Goal: Task Accomplishment & Management: Manage account settings

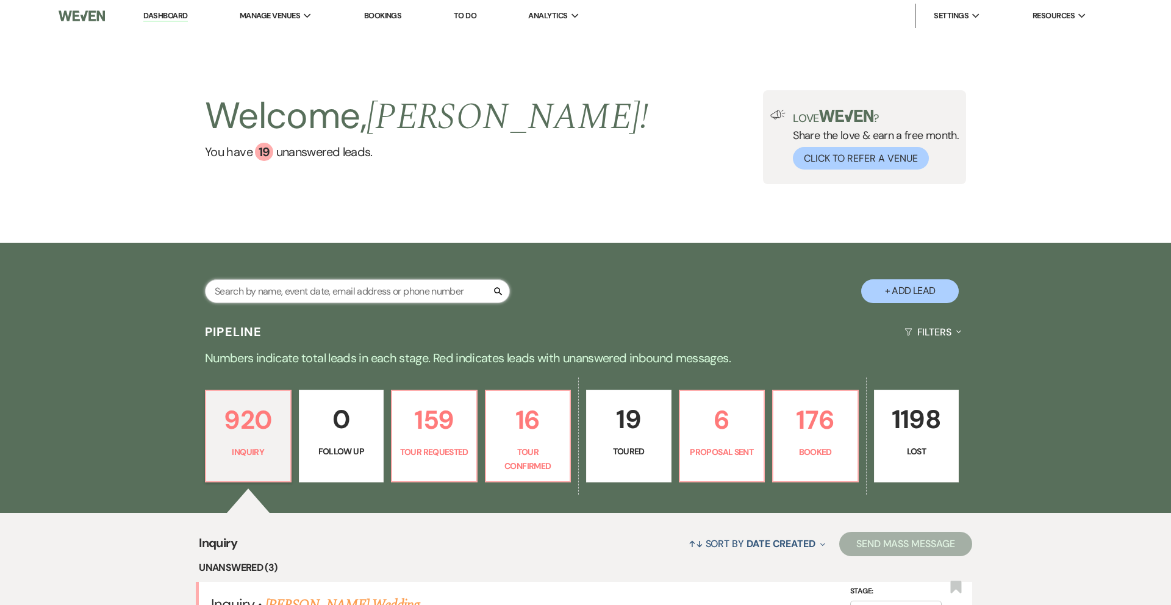
click at [279, 301] on input "text" at bounding box center [357, 291] width 305 height 24
type input "[PERSON_NAME]"
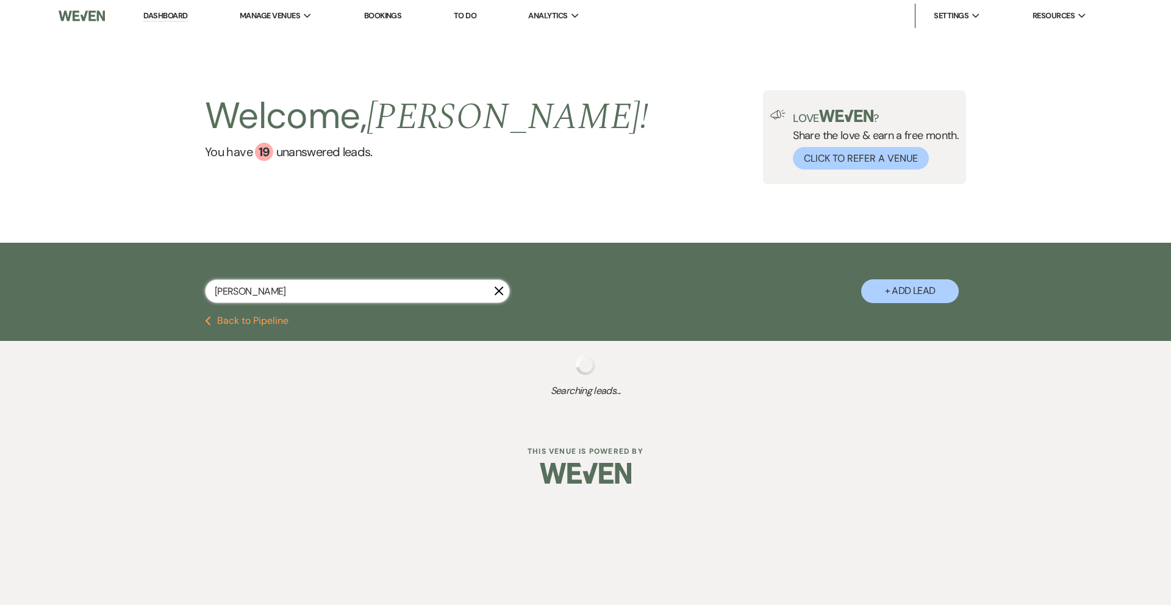
select select "8"
select select "4"
select select "2"
select select "8"
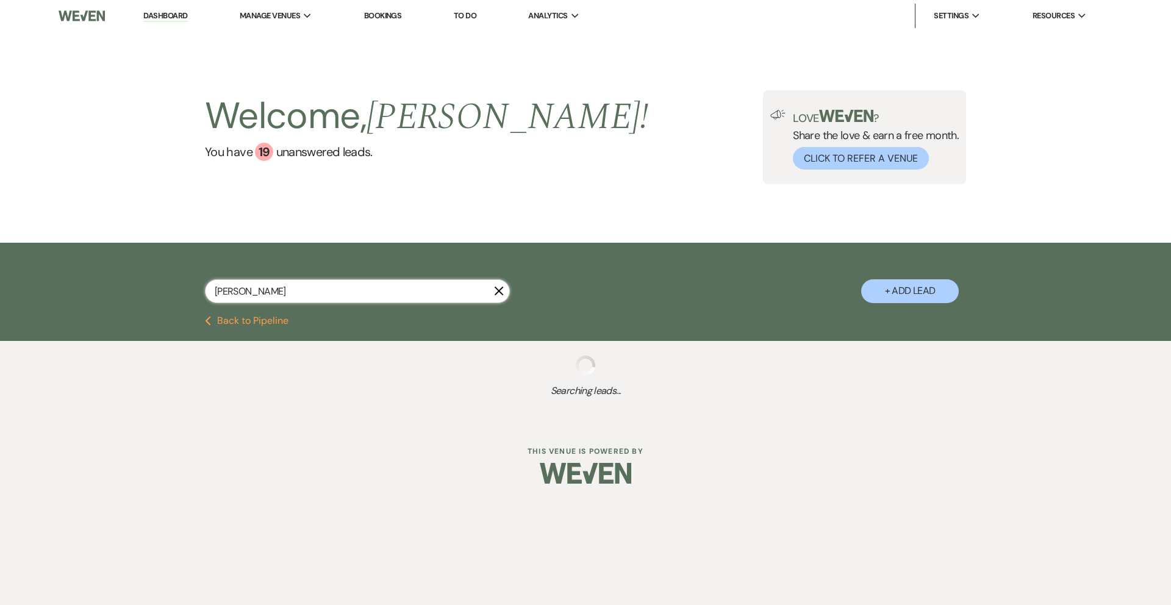
select select "8"
select select "5"
select select "8"
select select "5"
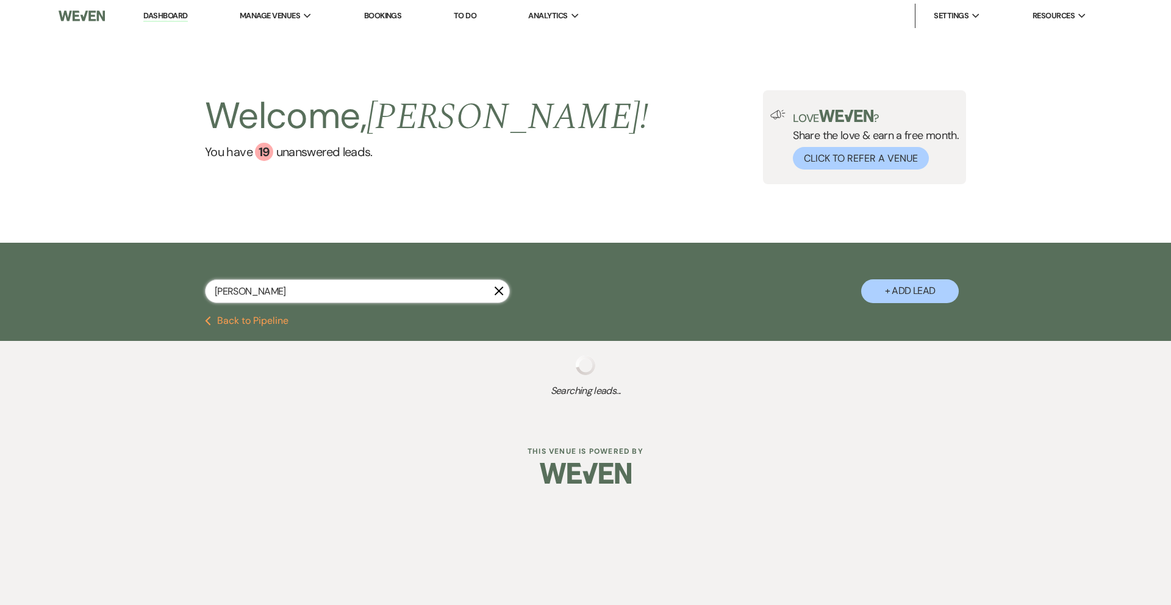
select select "8"
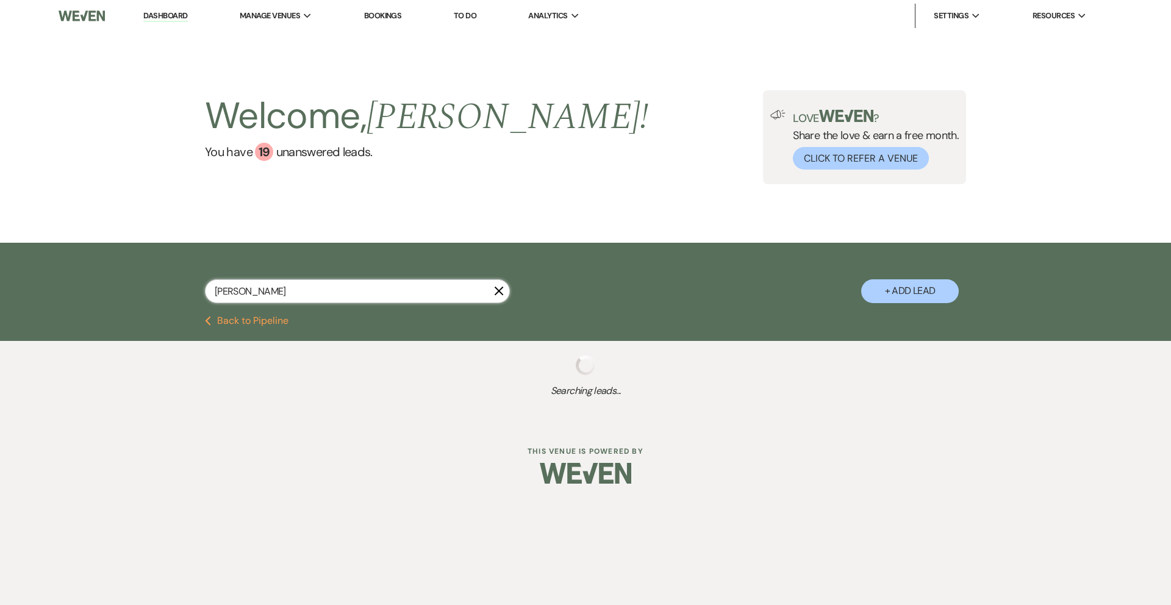
select select "5"
select select "8"
select select "5"
select select "8"
select select "5"
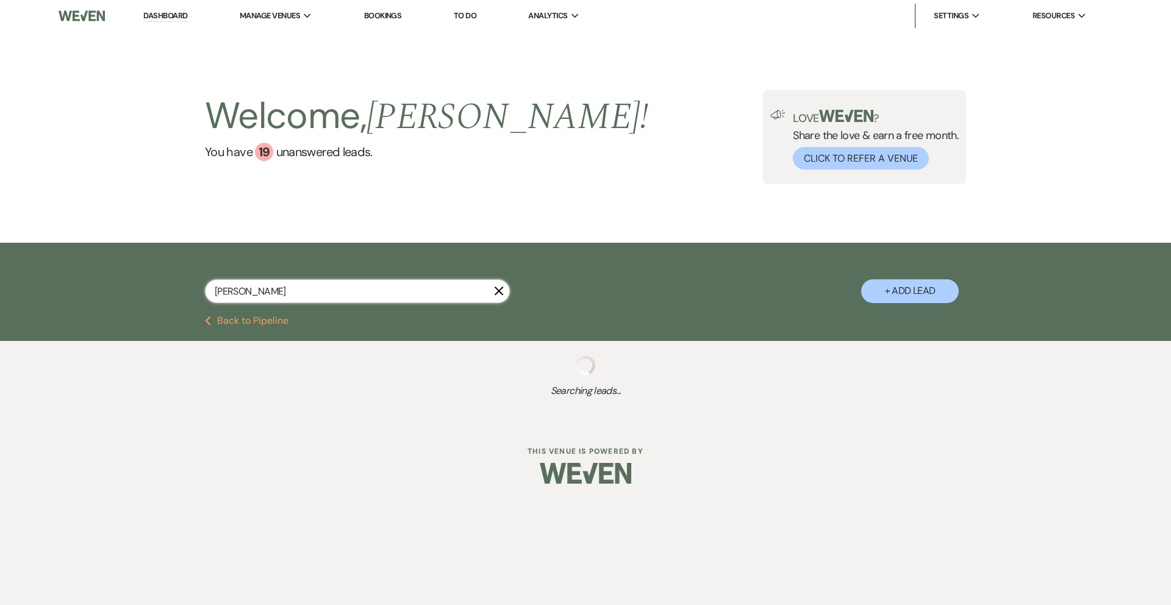
select select "8"
select select "5"
select select "8"
select select "7"
select select "8"
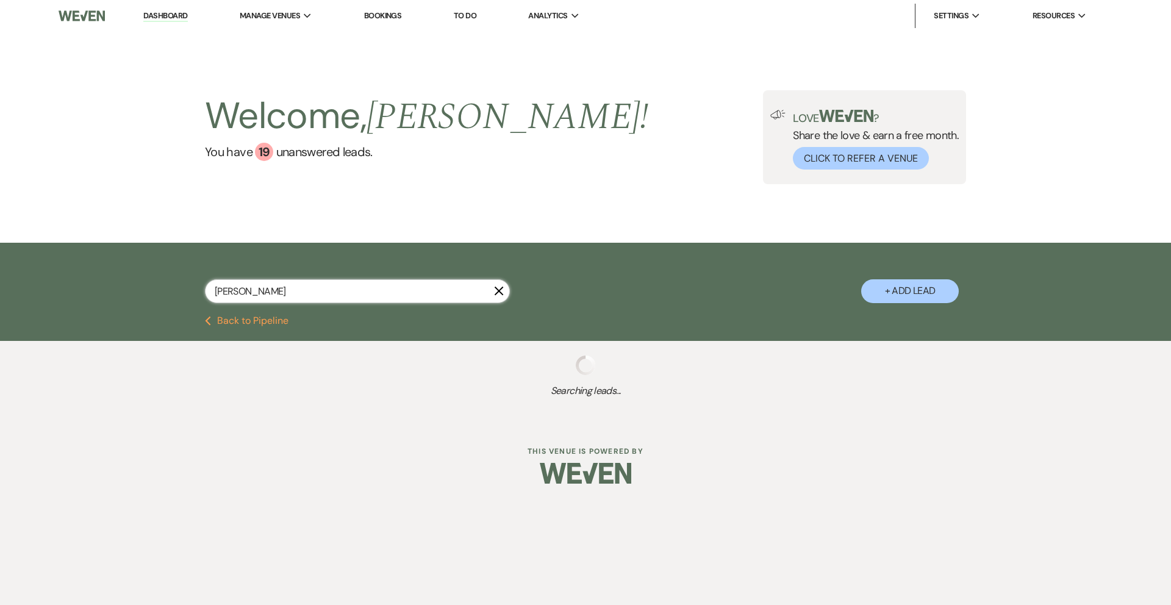
select select "5"
select select "8"
select select "5"
select select "8"
select select "4"
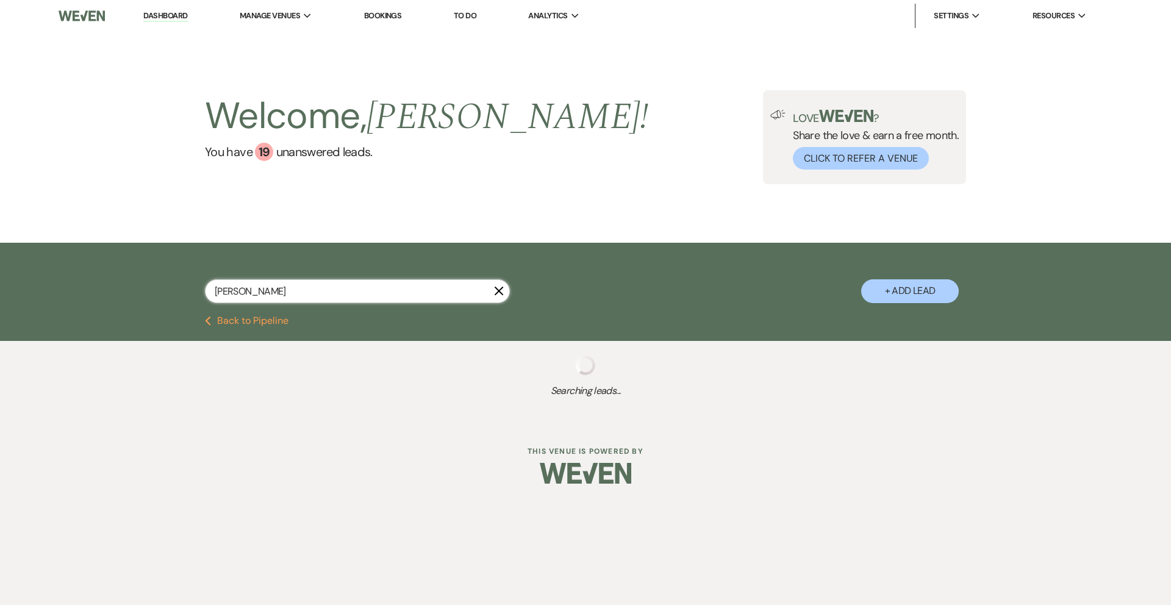
select select "8"
select select "5"
select select "8"
select select "5"
select select "8"
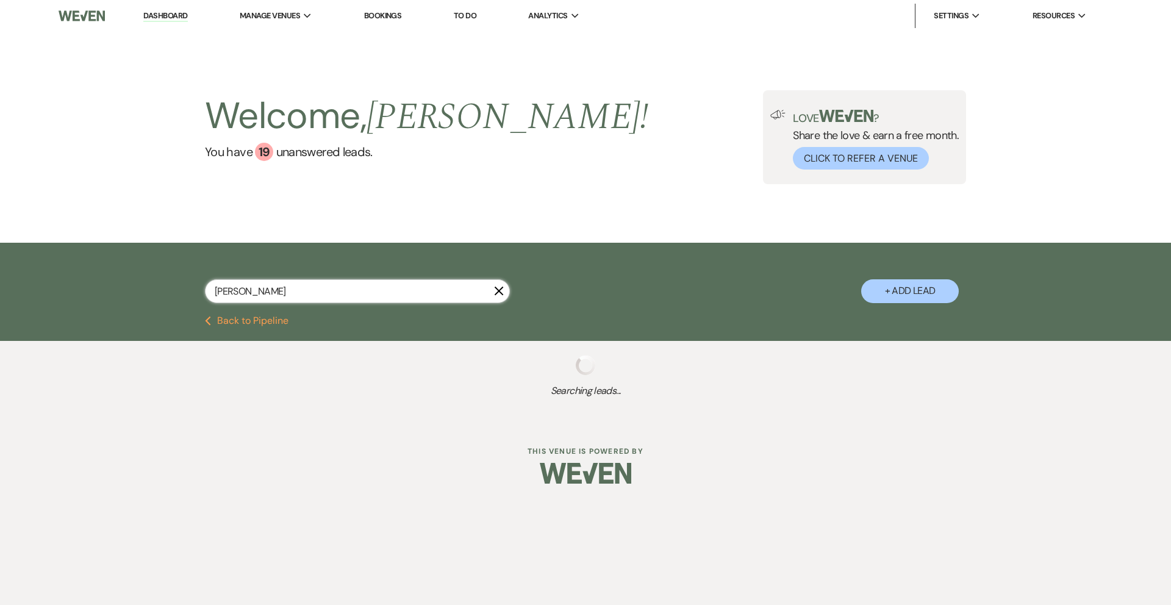
select select "5"
select select "8"
select select "5"
select select "8"
select select "5"
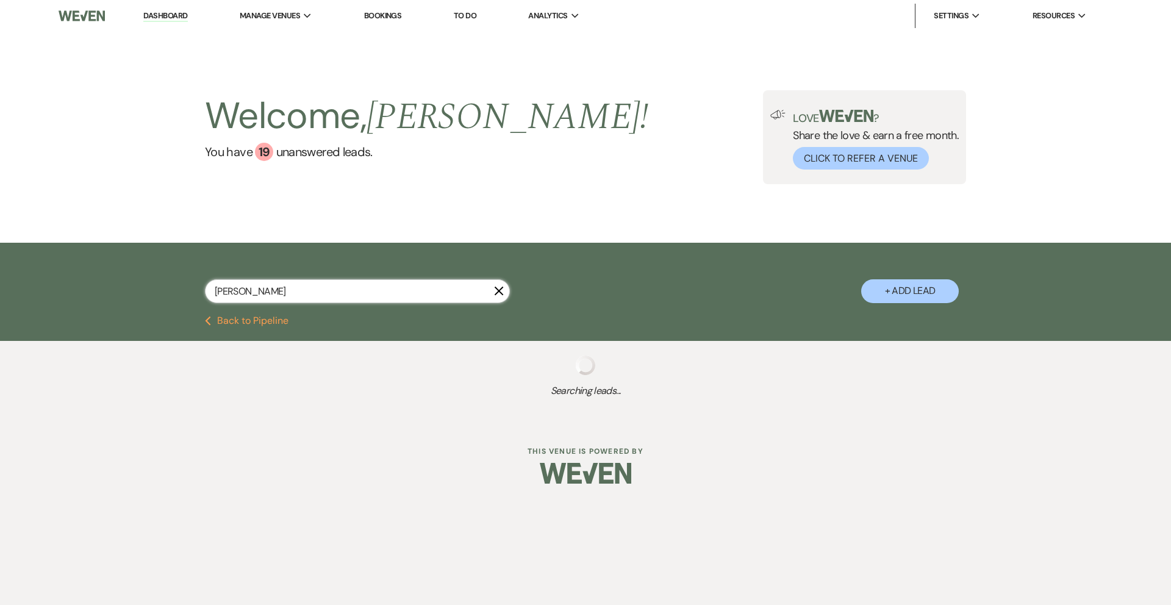
select select "8"
select select "5"
select select "8"
select select "5"
select select "8"
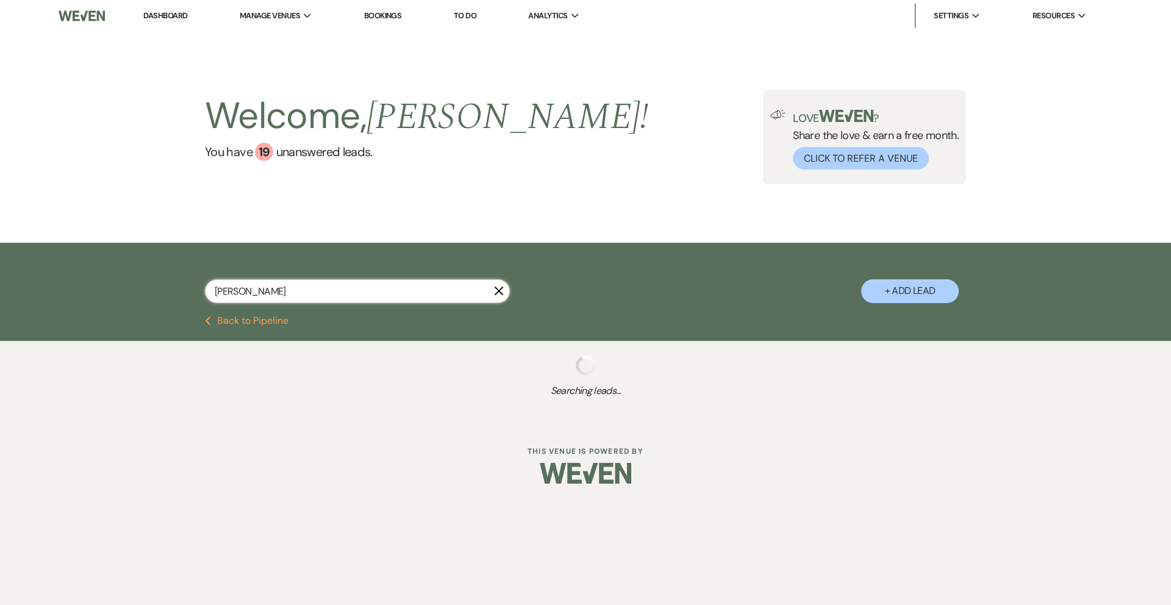
select select "9"
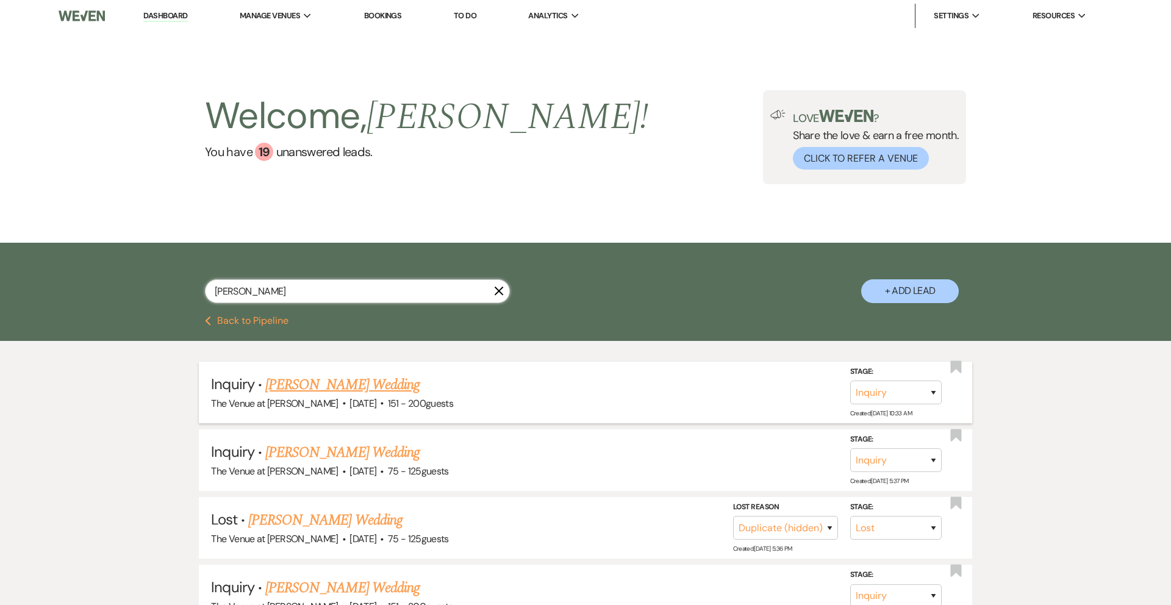
type input "[PERSON_NAME]"
click at [381, 384] on link "[PERSON_NAME] Wedding" at bounding box center [342, 385] width 154 height 22
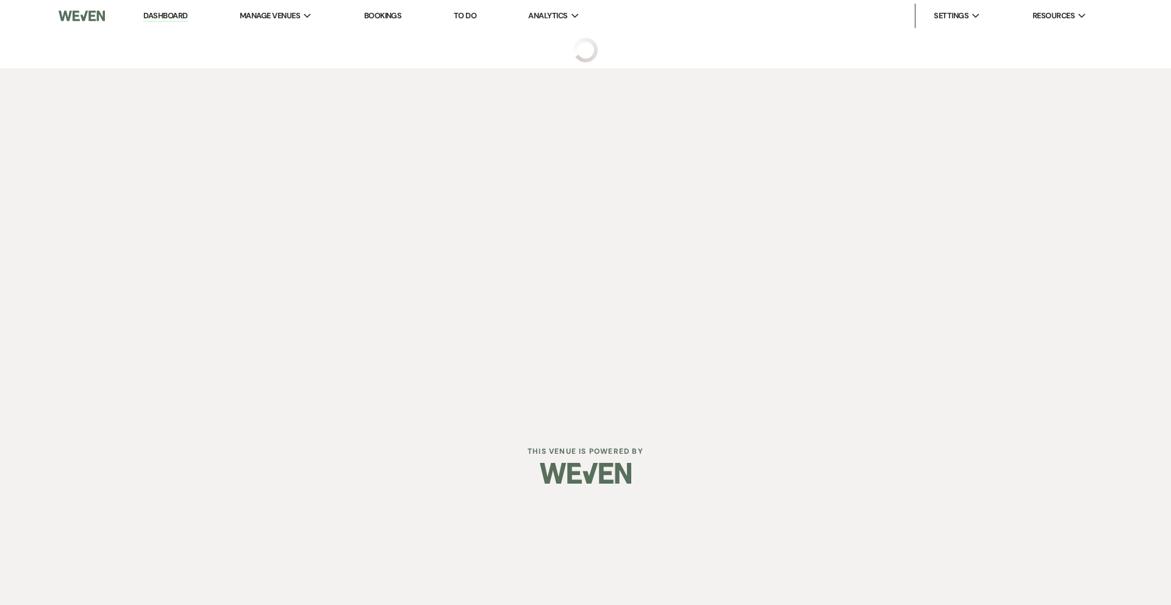
select select "2"
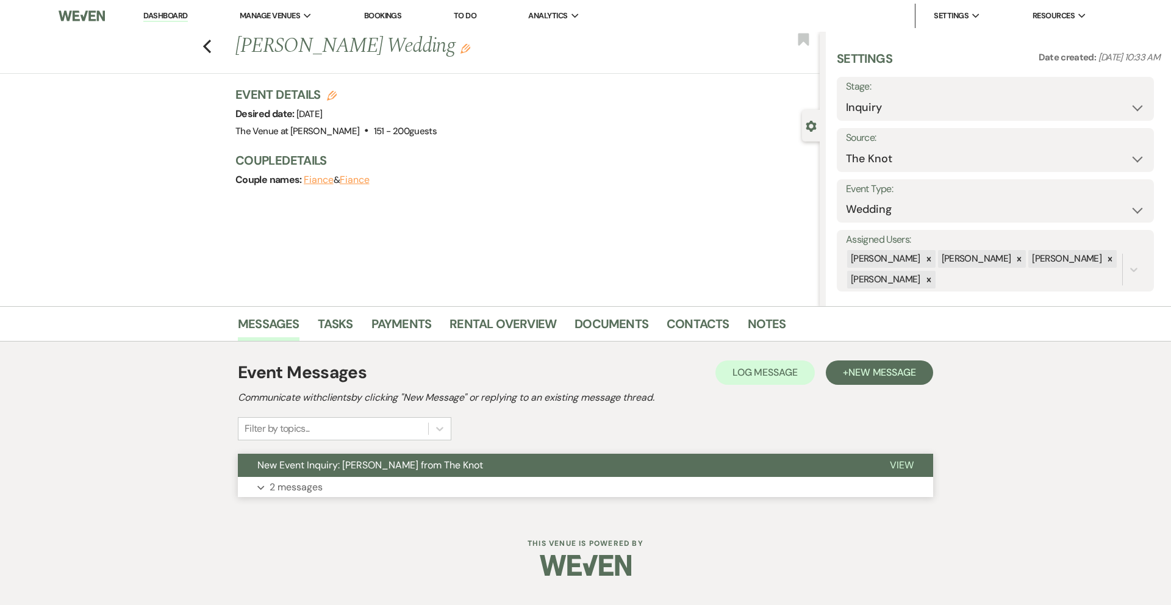
click at [302, 488] on p "2 messages" at bounding box center [295, 487] width 53 height 16
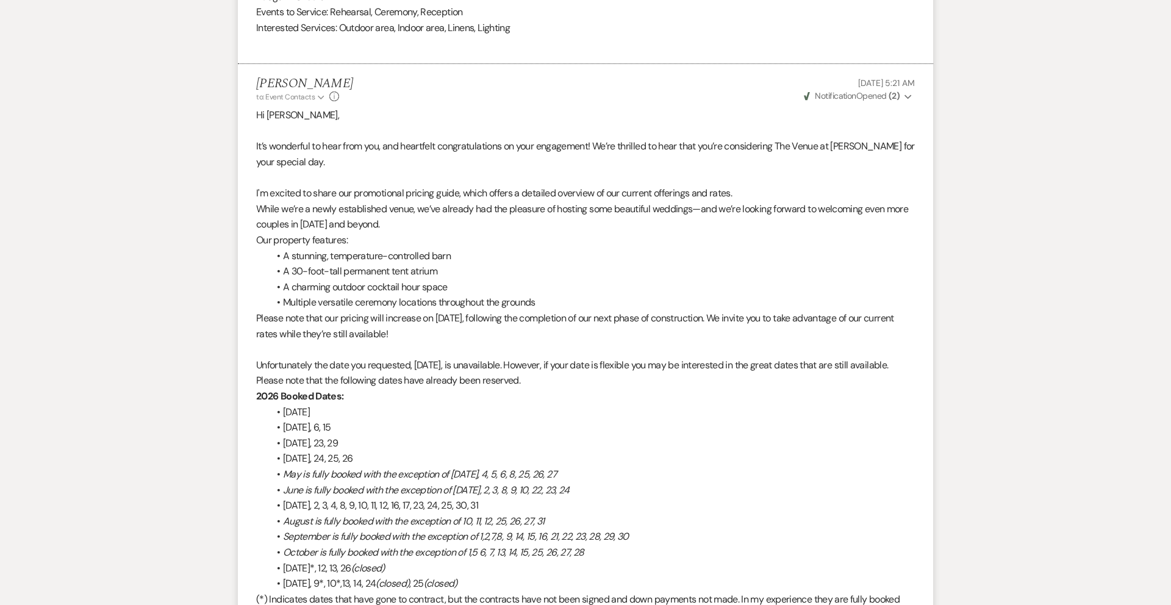
scroll to position [1052, 0]
click at [881, 97] on span "Weven Check Notification Opened ( 2 )" at bounding box center [852, 94] width 96 height 11
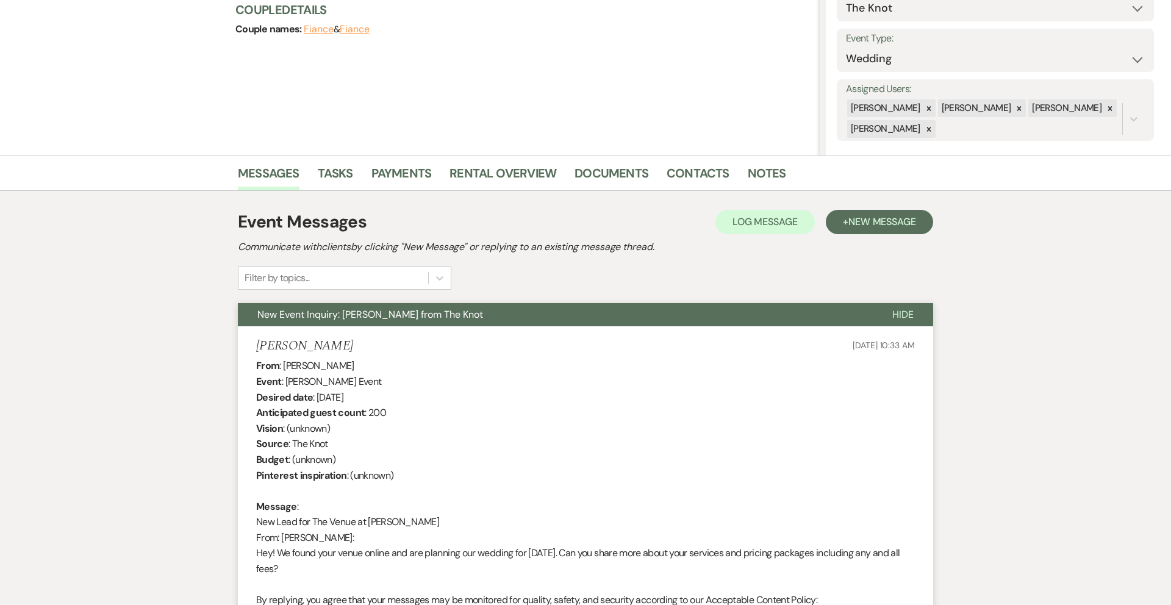
scroll to position [55, 0]
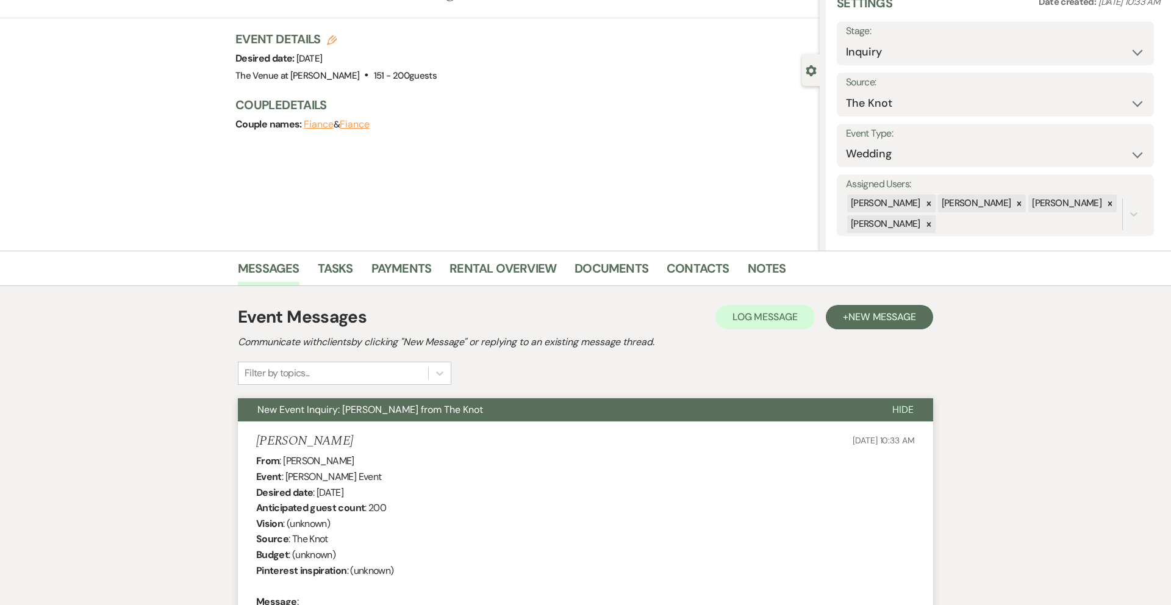
click at [663, 384] on div "Event Messages Log Log Message + New Message Communicate with clients by clicki…" at bounding box center [585, 344] width 695 height 80
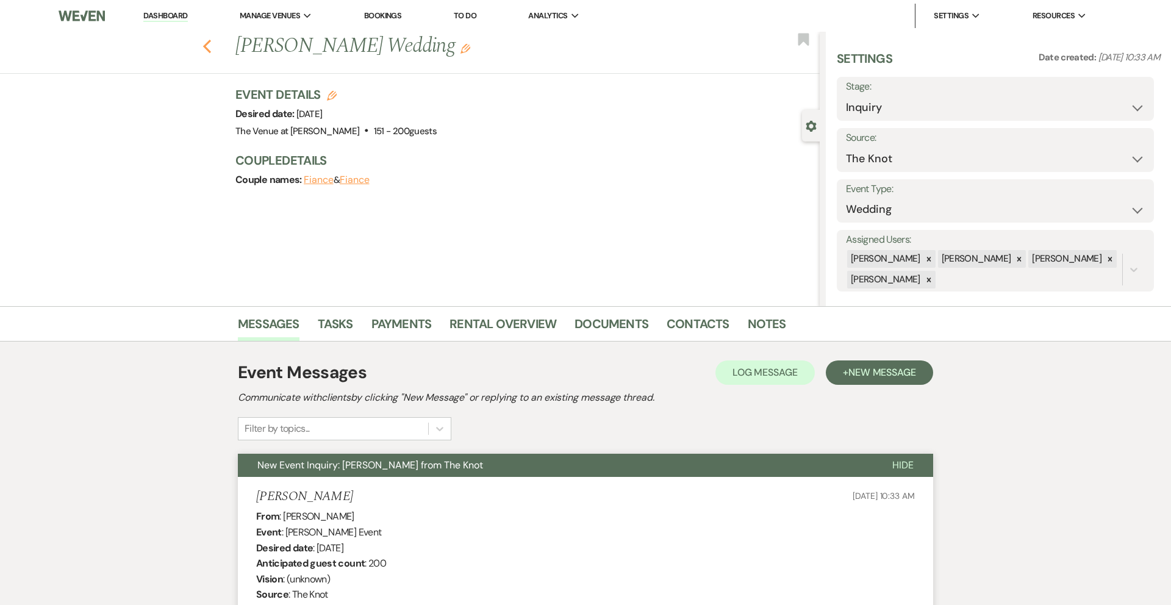
click at [204, 45] on use "button" at bounding box center [207, 46] width 8 height 13
select select "8"
select select "4"
select select "2"
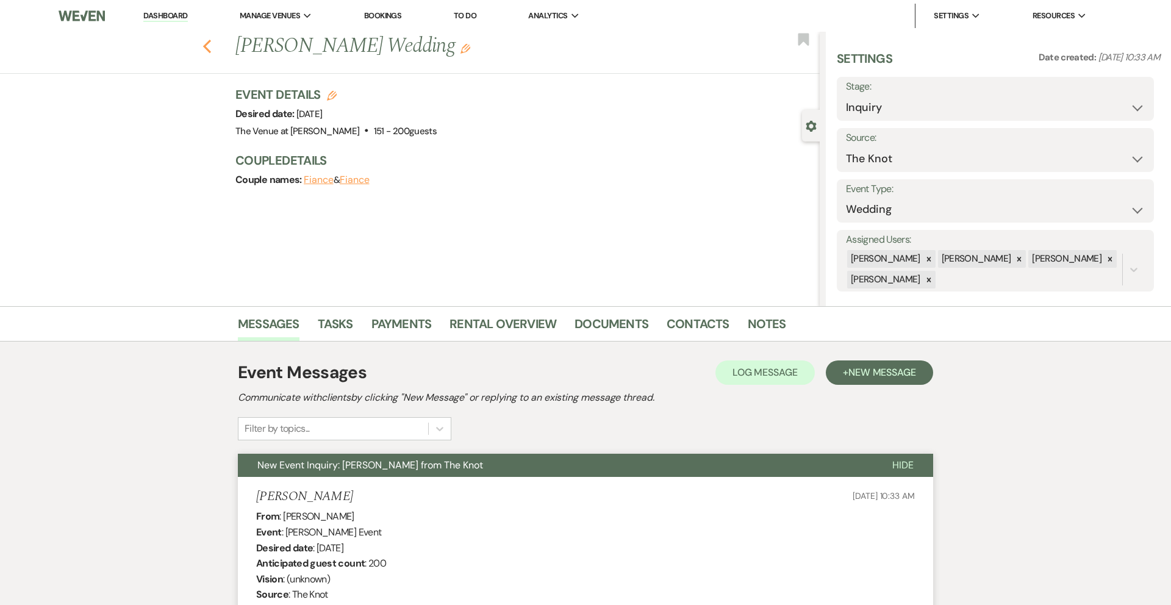
select select "8"
select select "5"
select select "8"
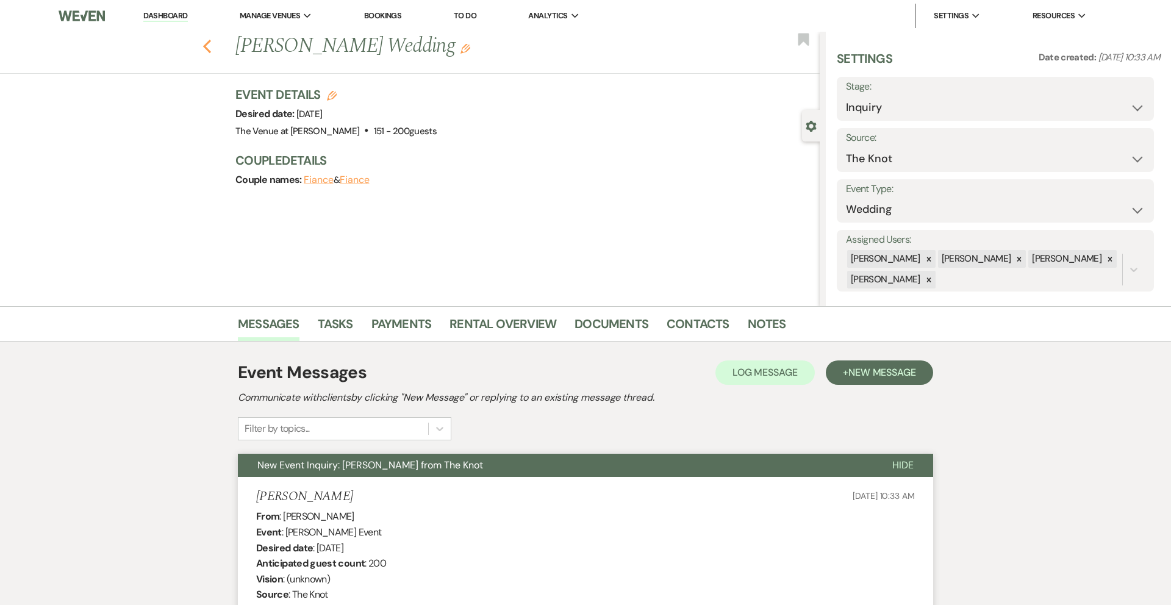
select select "5"
select select "8"
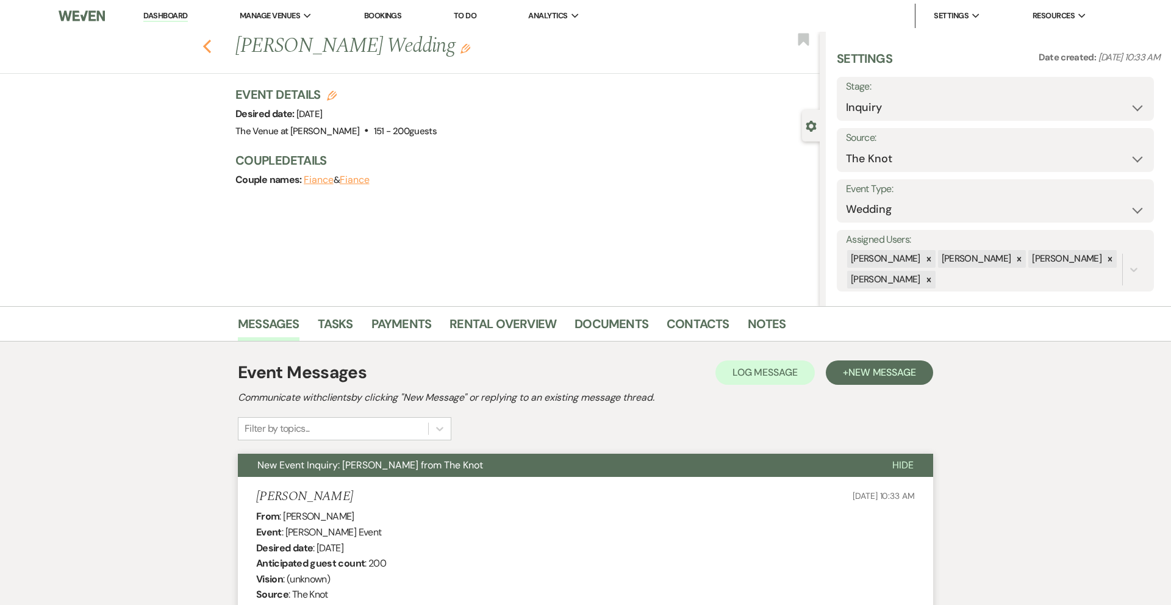
select select "8"
select select "5"
select select "8"
select select "5"
select select "8"
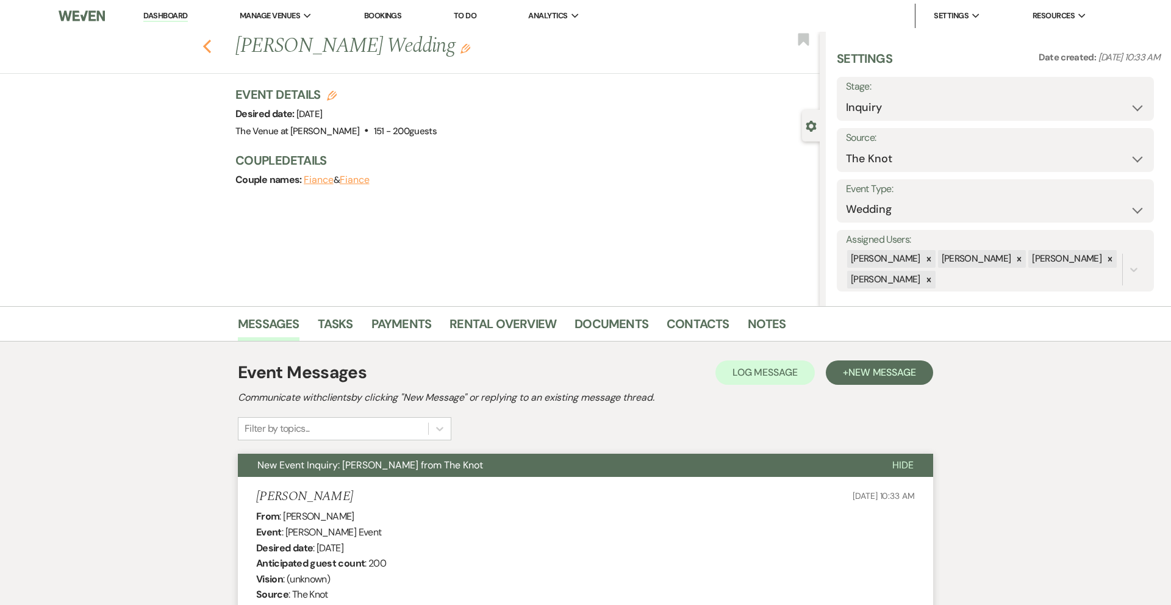
select select "5"
select select "8"
select select "5"
select select "8"
select select "7"
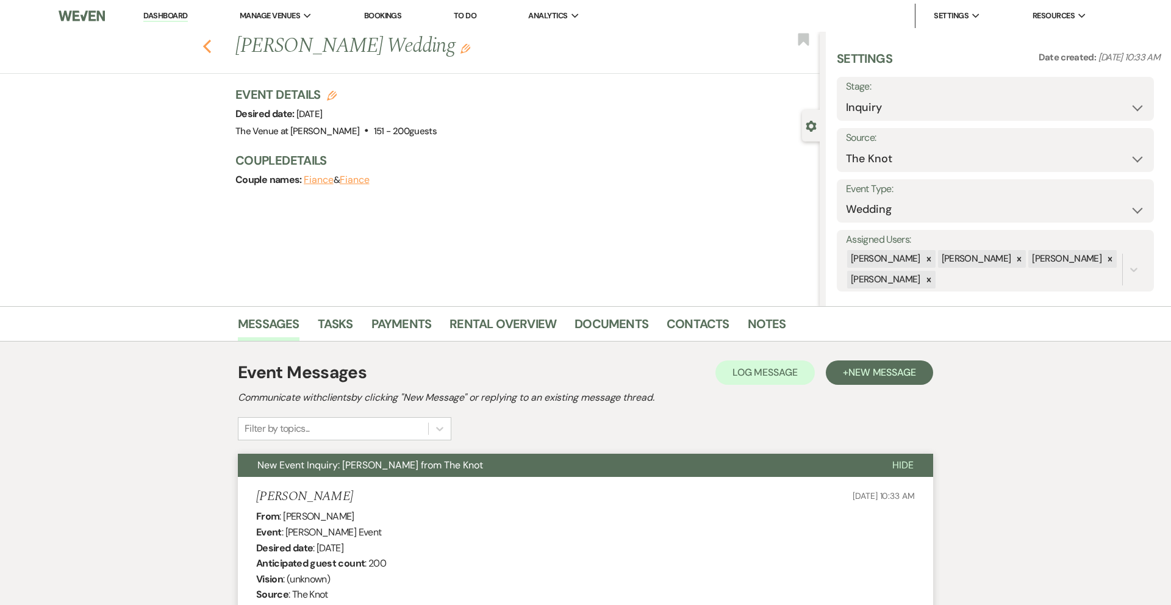
select select "8"
select select "5"
select select "8"
select select "5"
select select "8"
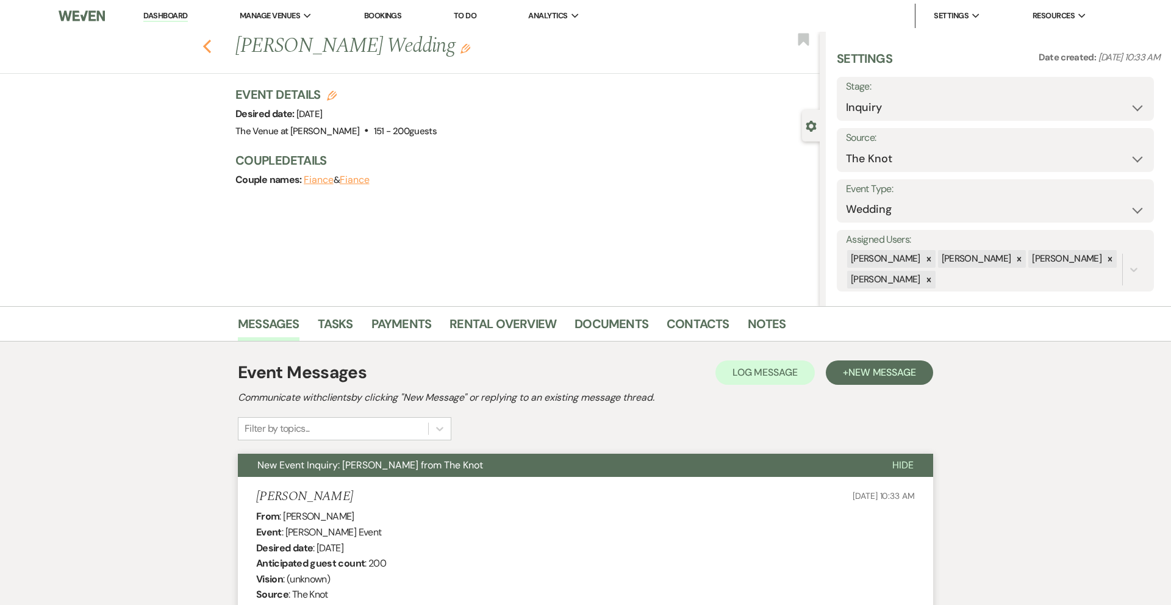
select select "4"
select select "8"
select select "5"
select select "8"
select select "5"
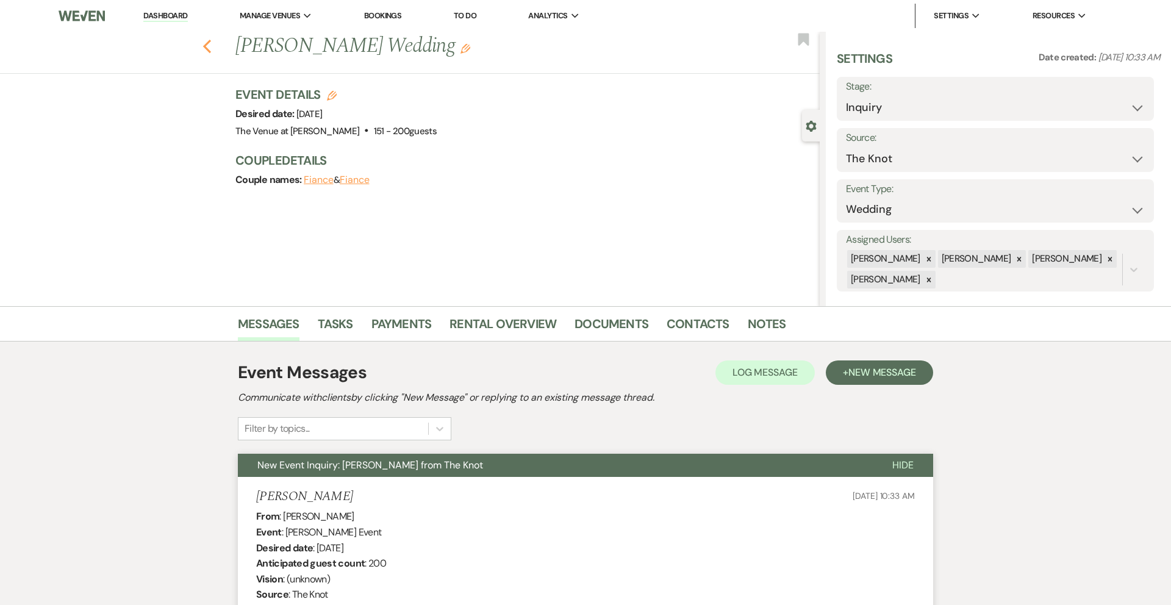
select select "8"
select select "5"
select select "8"
select select "5"
select select "8"
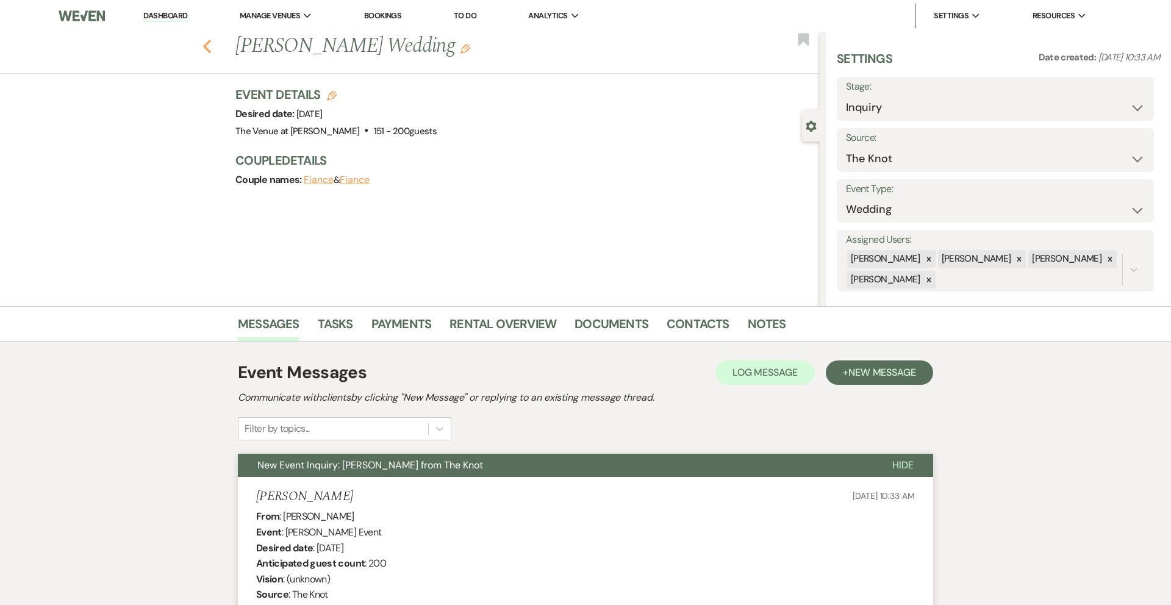
select select "5"
select select "8"
select select "5"
select select "8"
select select "5"
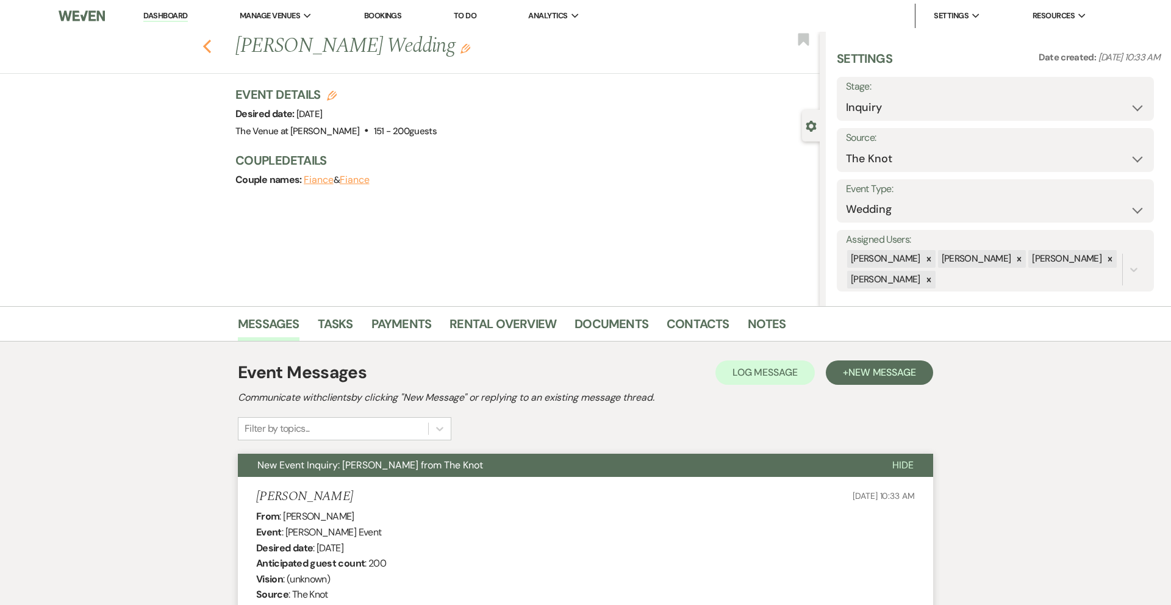
select select "8"
select select "9"
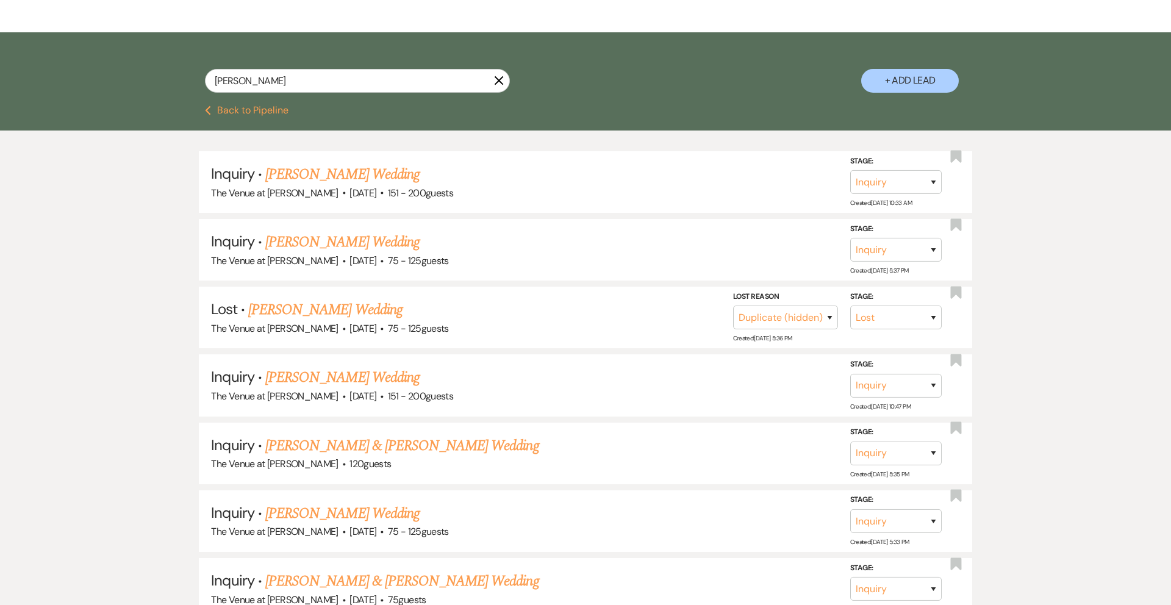
scroll to position [199, 0]
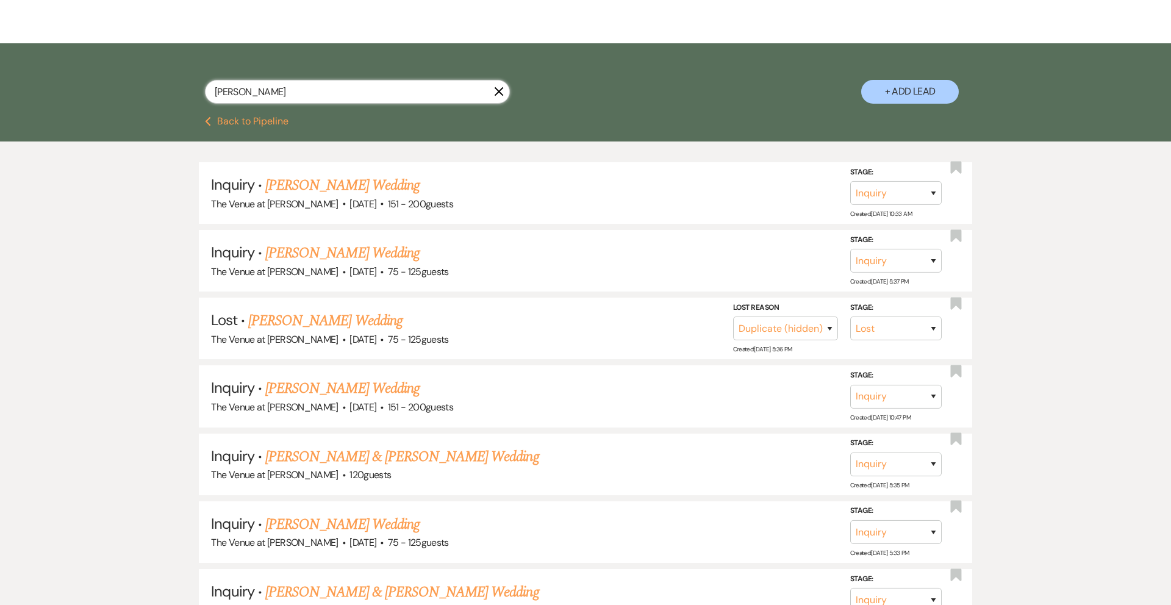
click at [351, 81] on input "[PERSON_NAME]" at bounding box center [357, 92] width 305 height 24
click at [350, 85] on input "[PERSON_NAME]" at bounding box center [357, 92] width 305 height 24
type input "fin"
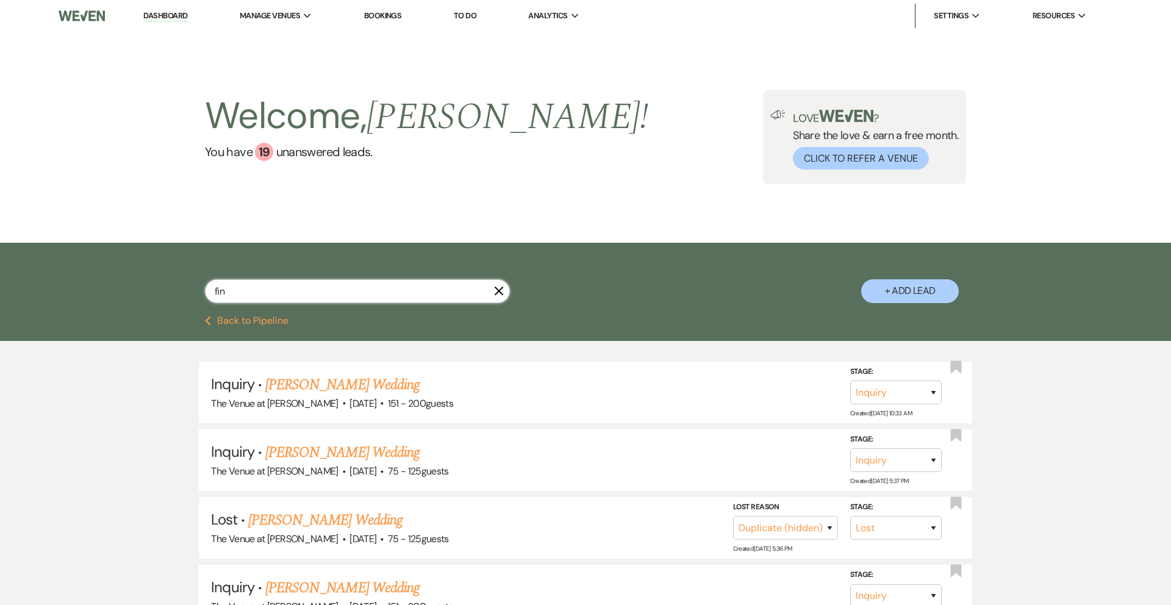
select select "4"
select select "5"
select select "8"
select select "5"
select select "8"
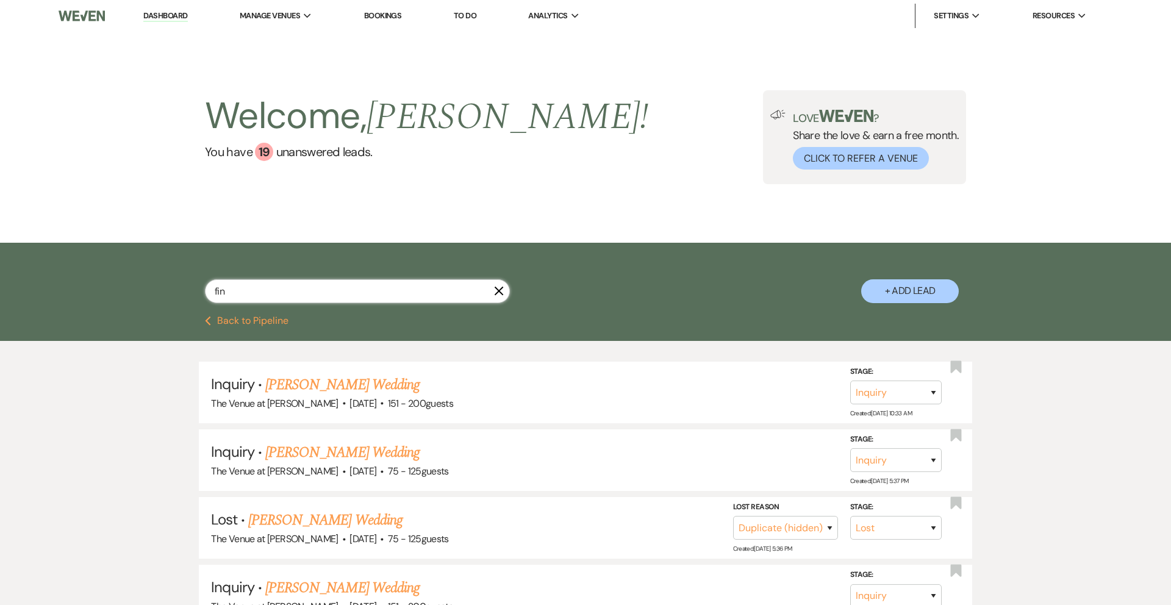
select select "5"
select select "8"
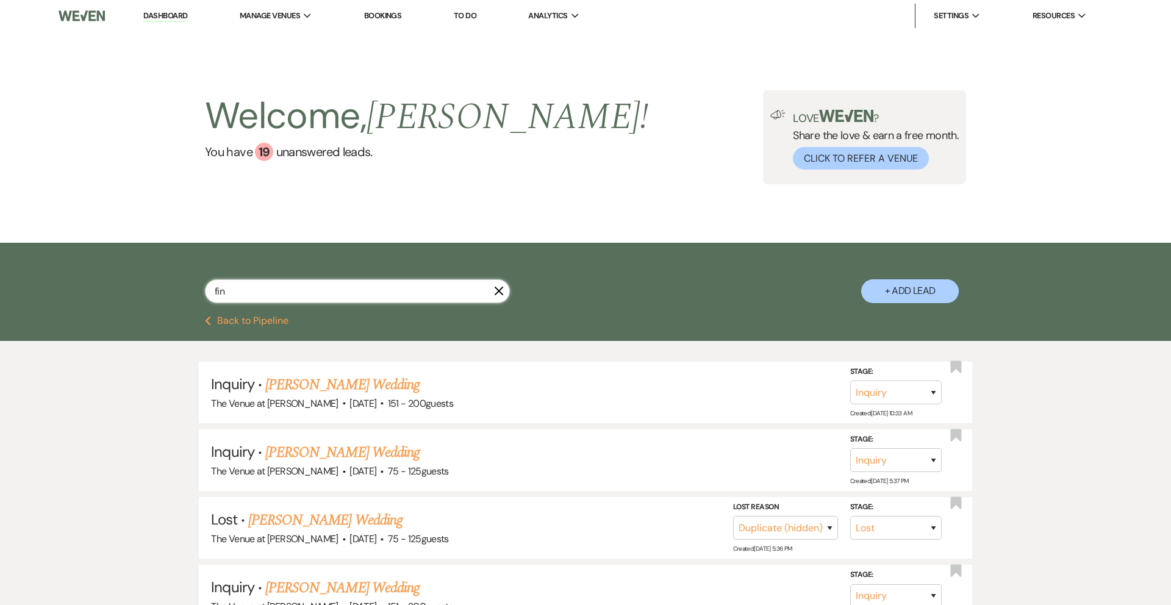
select select "8"
select select "5"
select select "8"
select select "7"
select select "8"
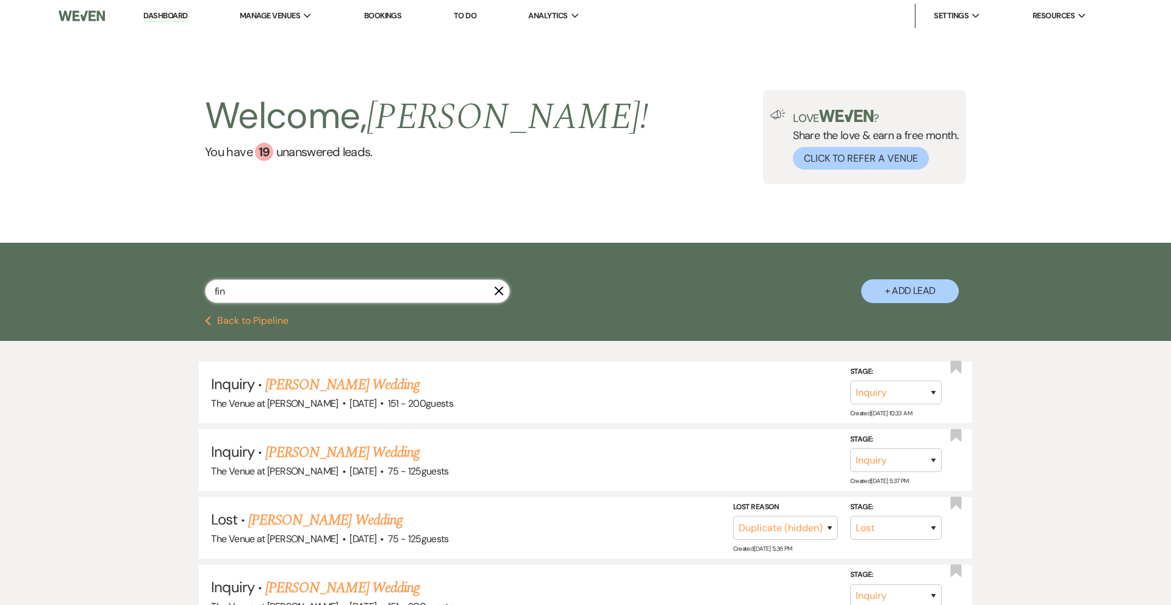
select select "5"
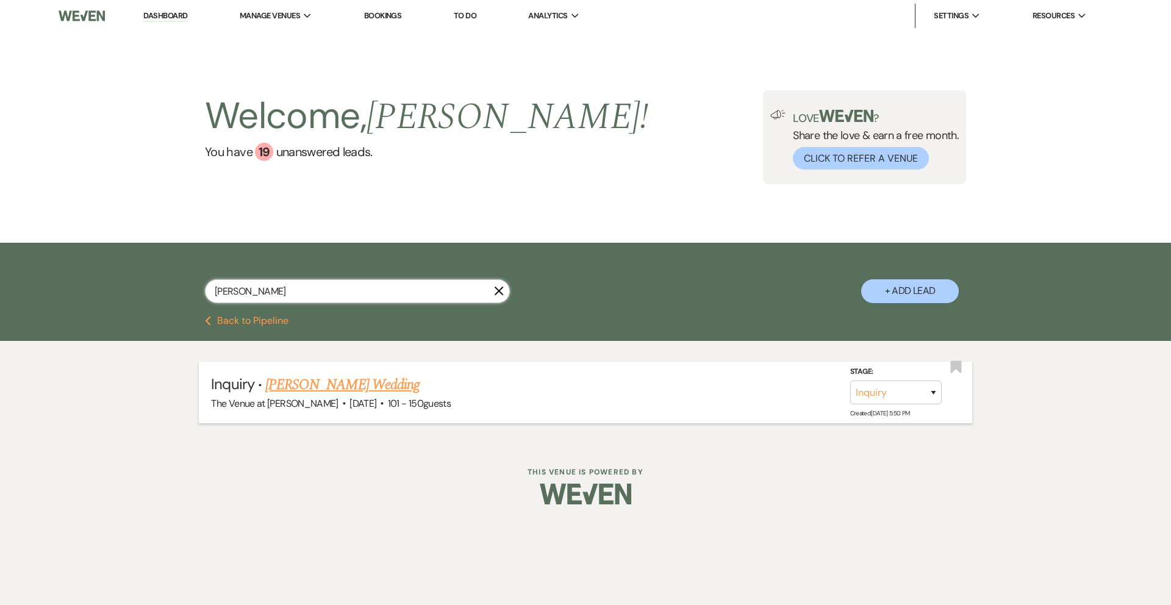
type input "[PERSON_NAME]"
click at [361, 385] on link "[PERSON_NAME] Wedding" at bounding box center [342, 385] width 154 height 22
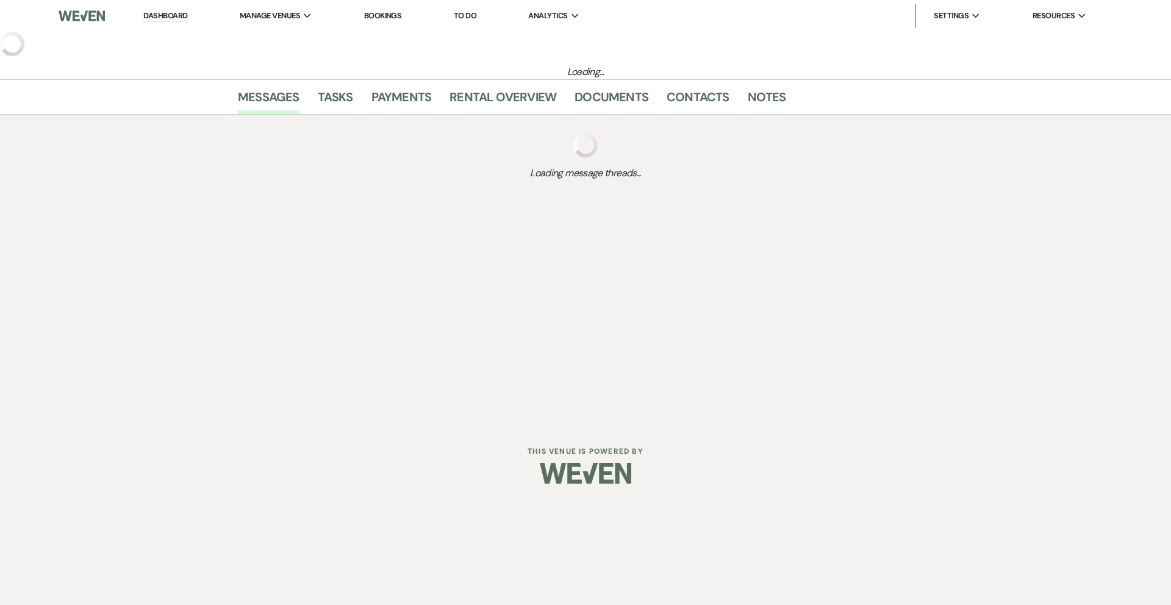
select select "2"
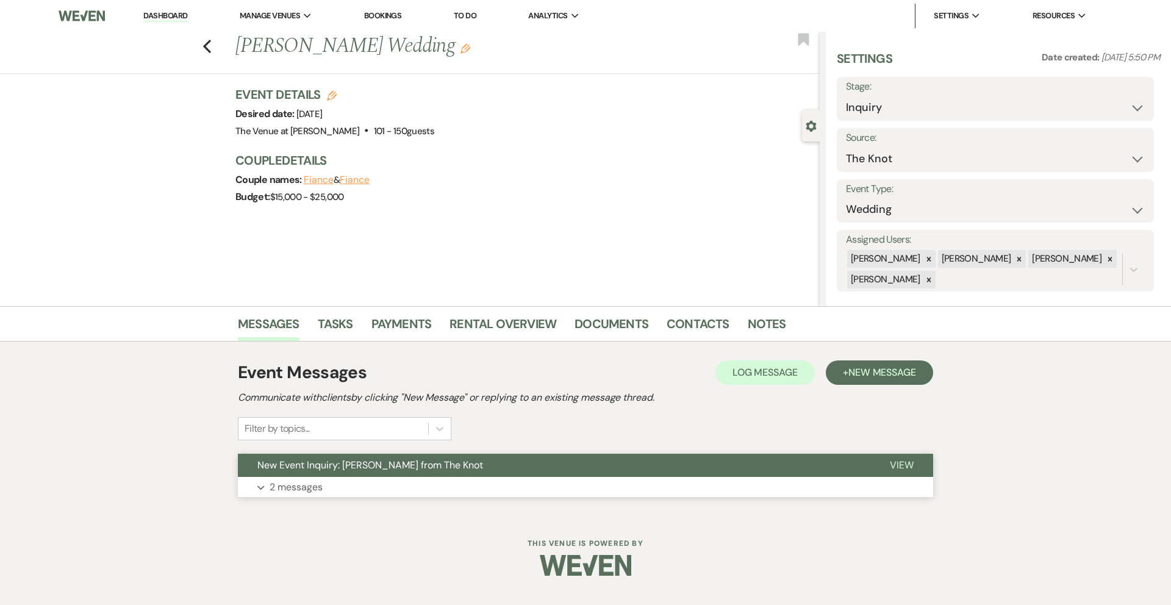
click at [336, 488] on button "Expand 2 messages" at bounding box center [585, 487] width 695 height 21
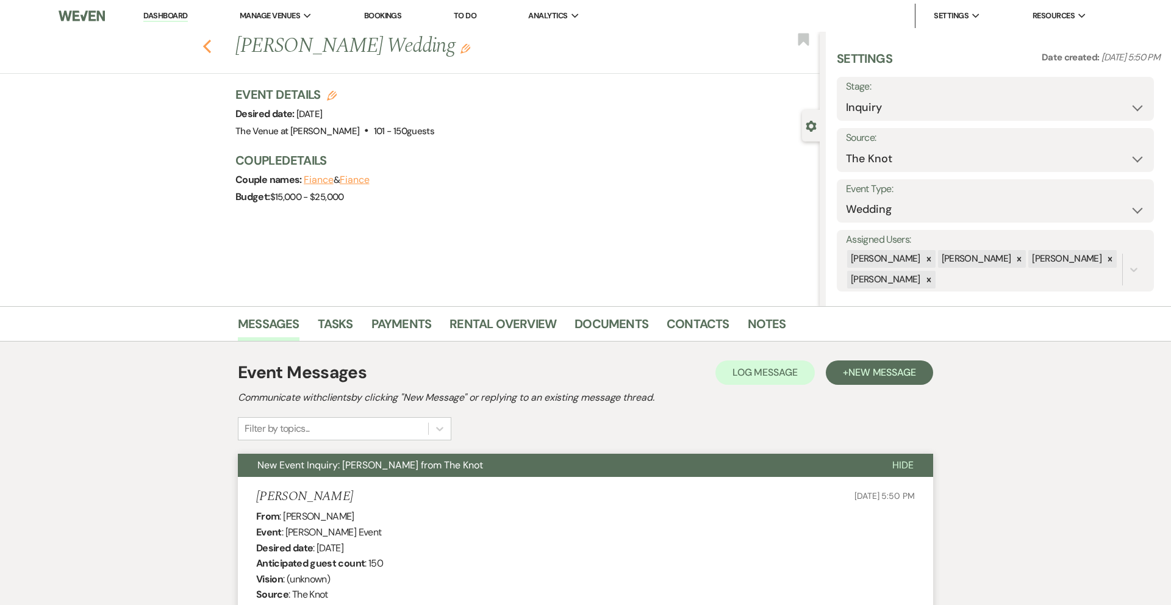
click at [209, 49] on icon "Previous" at bounding box center [206, 46] width 9 height 15
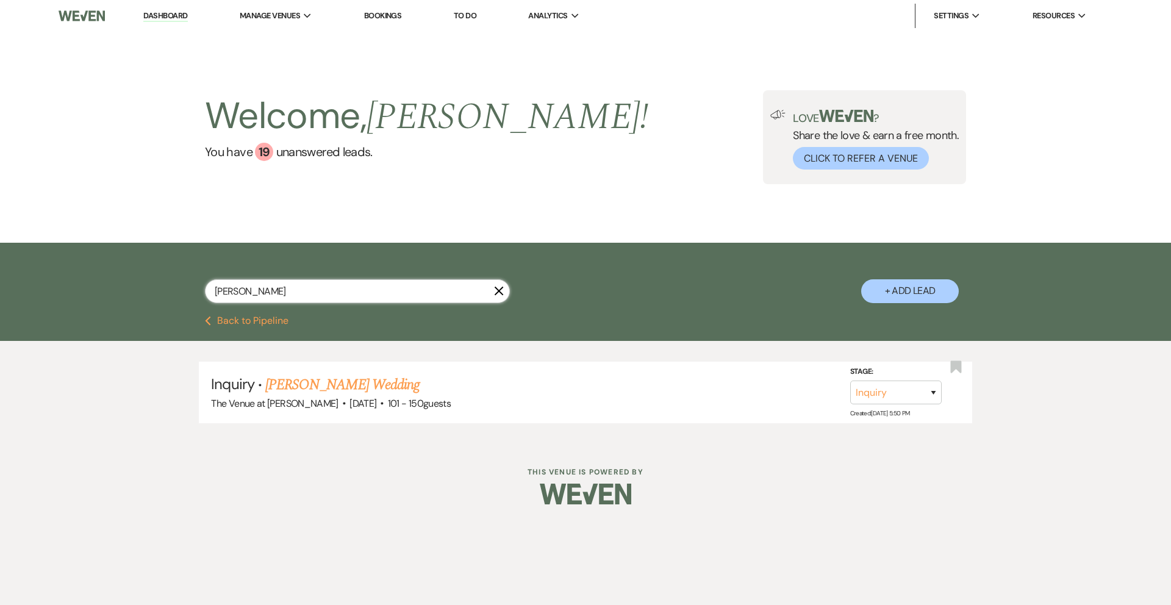
click at [287, 287] on input "[PERSON_NAME]" at bounding box center [357, 291] width 305 height 24
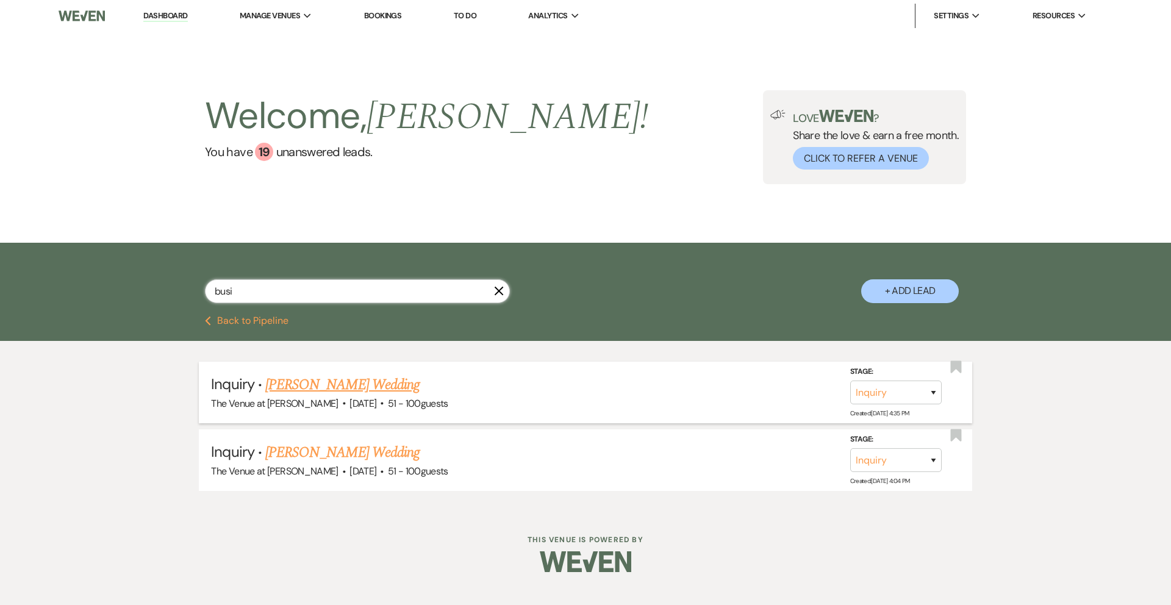
type input "busi"
click at [351, 388] on link "[PERSON_NAME] Wedding" at bounding box center [342, 385] width 154 height 22
select select "2"
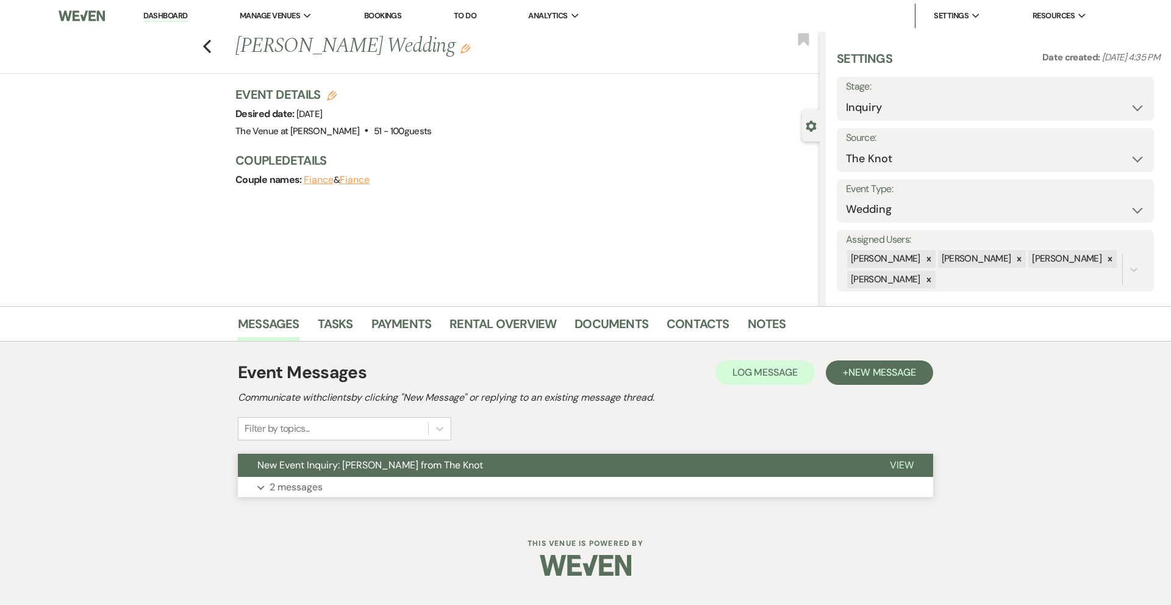
click at [287, 480] on p "2 messages" at bounding box center [295, 487] width 53 height 16
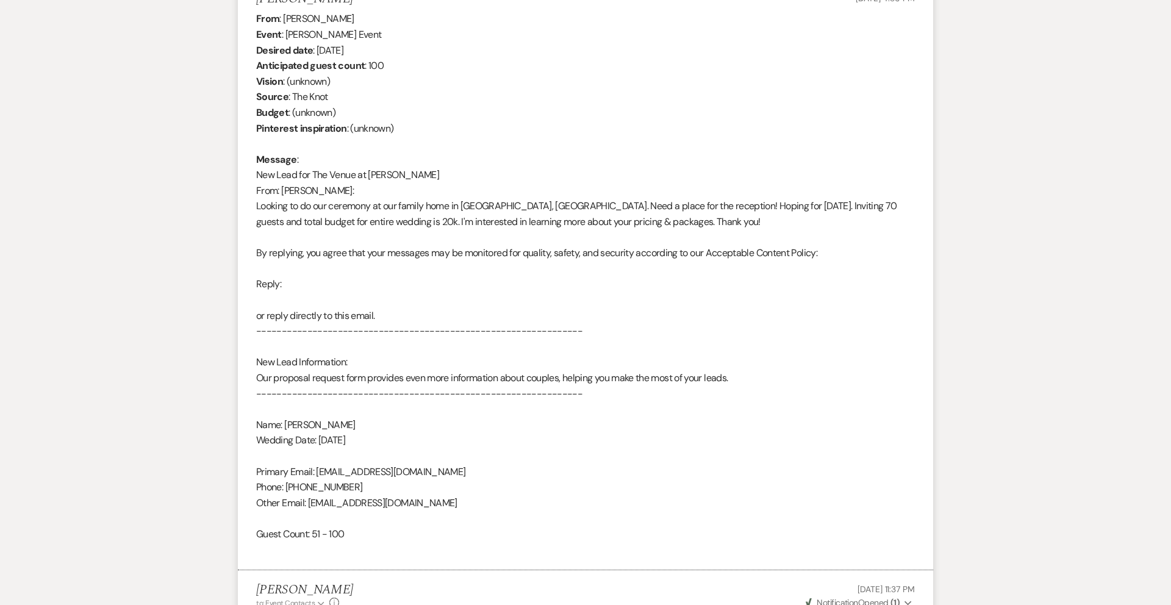
scroll to position [120, 0]
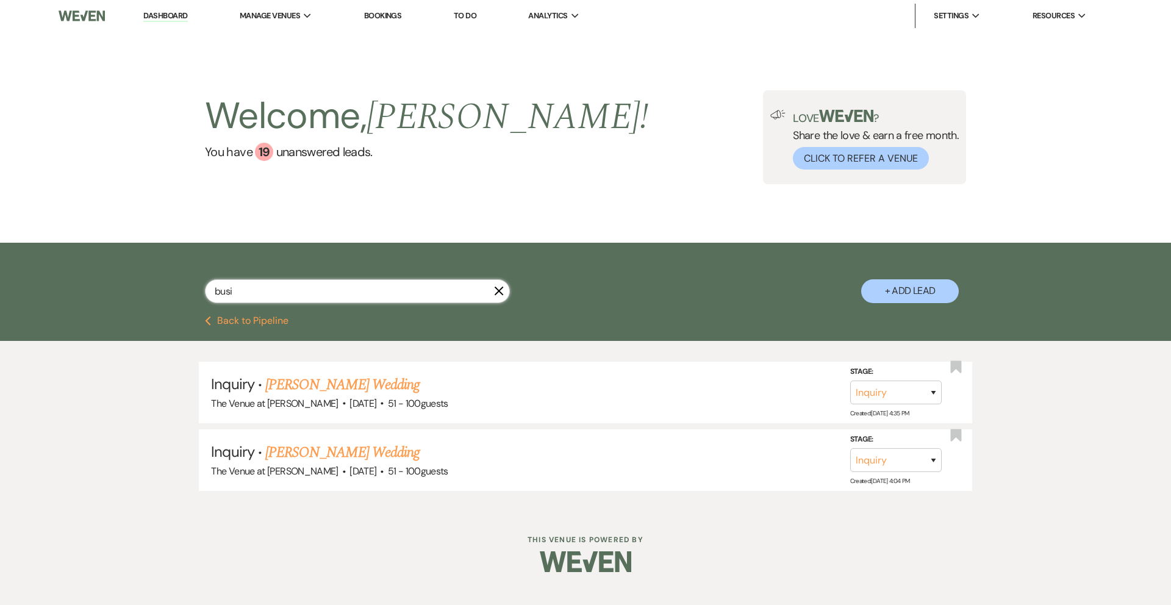
click at [276, 291] on input "busi" at bounding box center [357, 291] width 305 height 24
type input "[PERSON_NAME]"
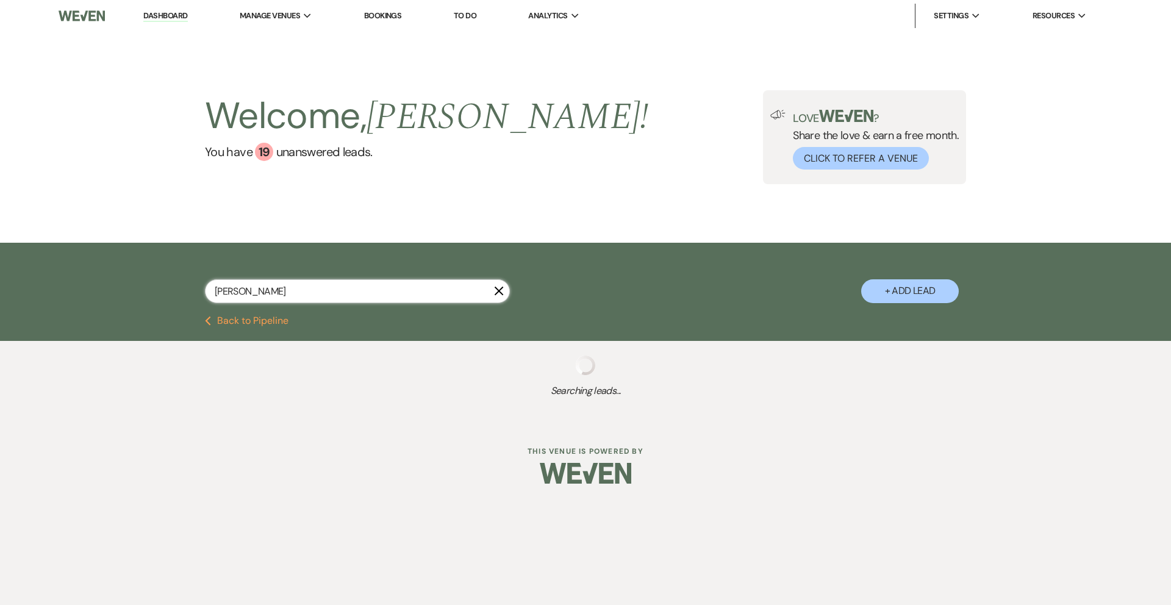
select select "8"
select select "5"
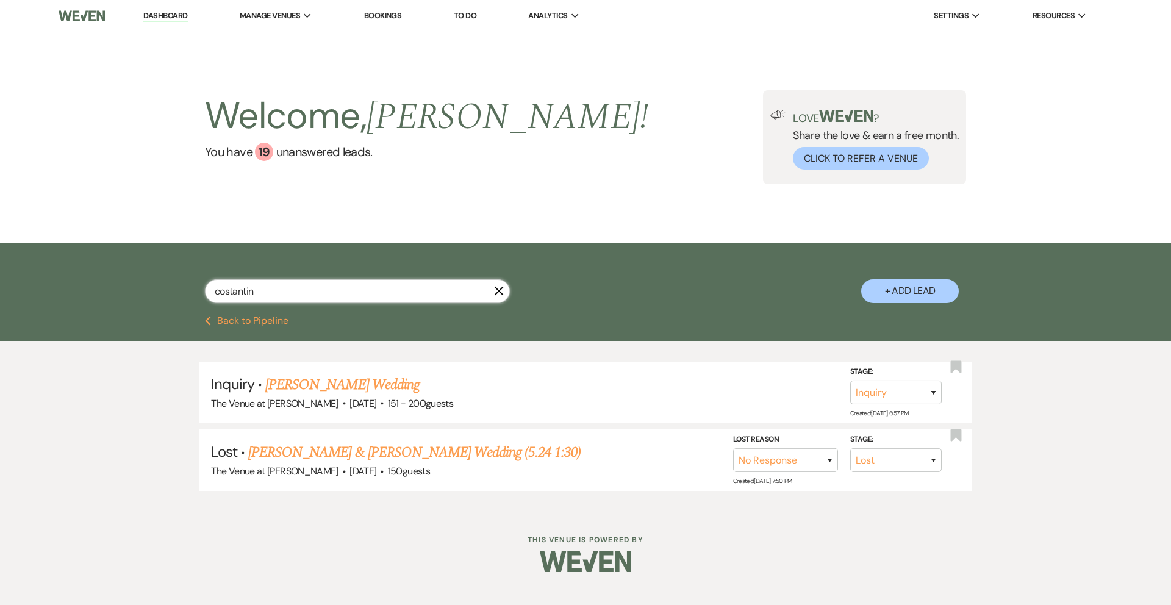
type input "[PERSON_NAME]"
select select "8"
select select "5"
type input "[PERSON_NAME]"
click at [338, 381] on link "[PERSON_NAME] Wedding" at bounding box center [342, 385] width 154 height 22
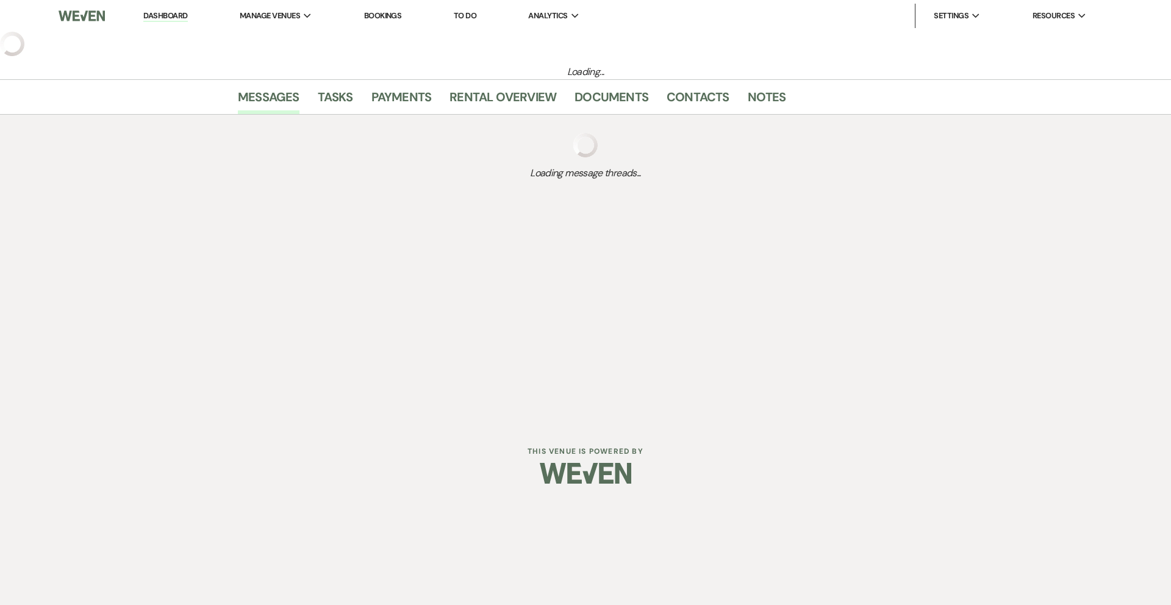
select select "2"
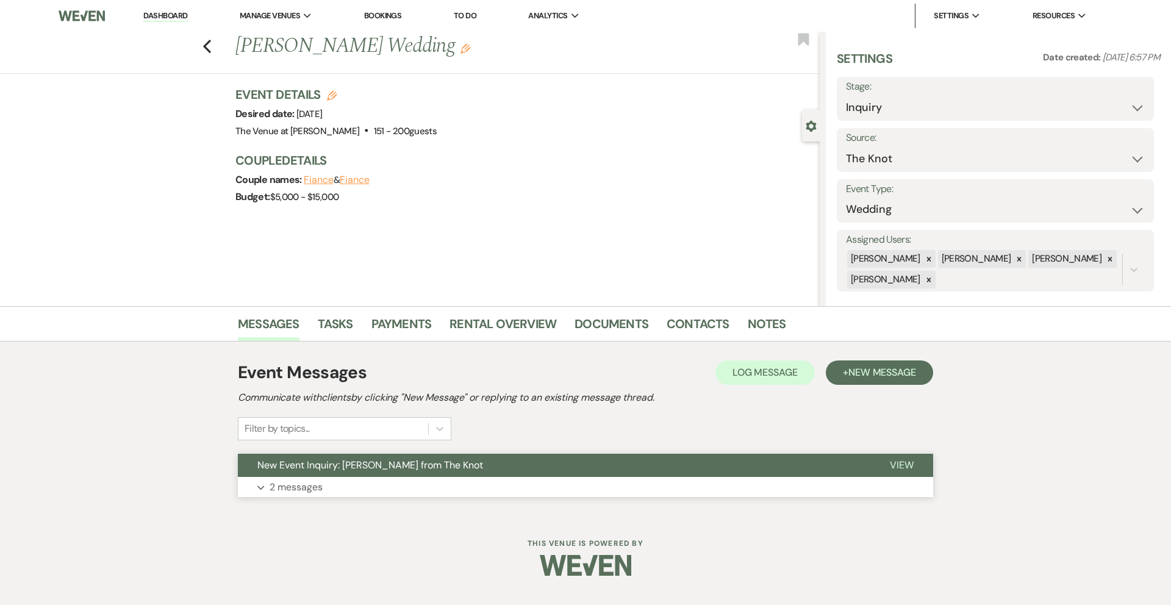
click at [301, 490] on p "2 messages" at bounding box center [295, 487] width 53 height 16
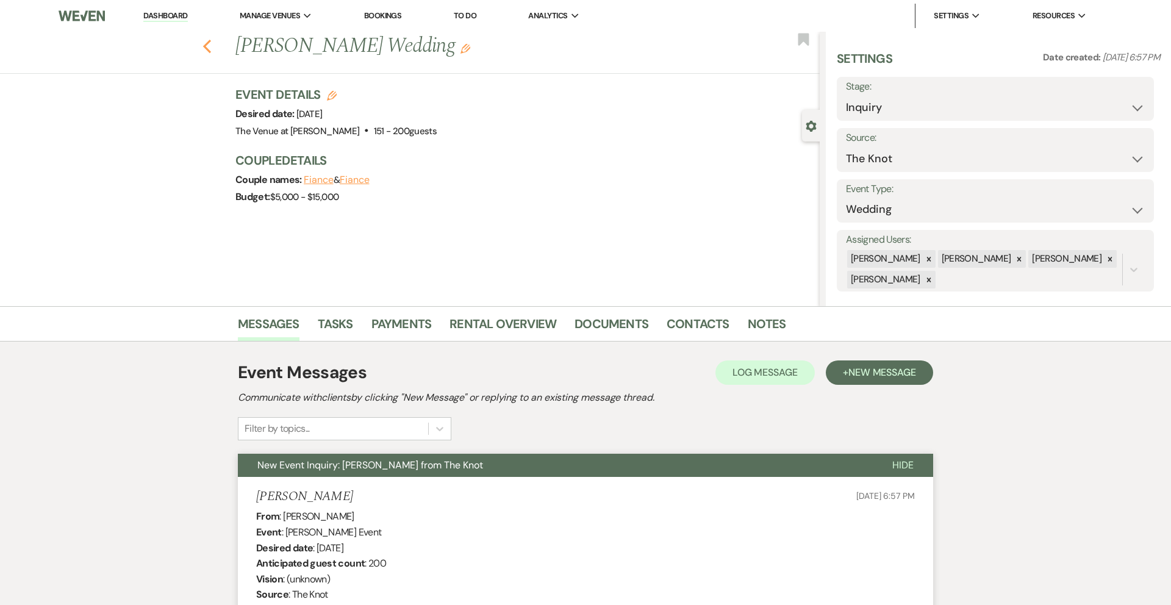
click at [206, 46] on icon "Previous" at bounding box center [206, 46] width 9 height 15
select select "8"
select select "5"
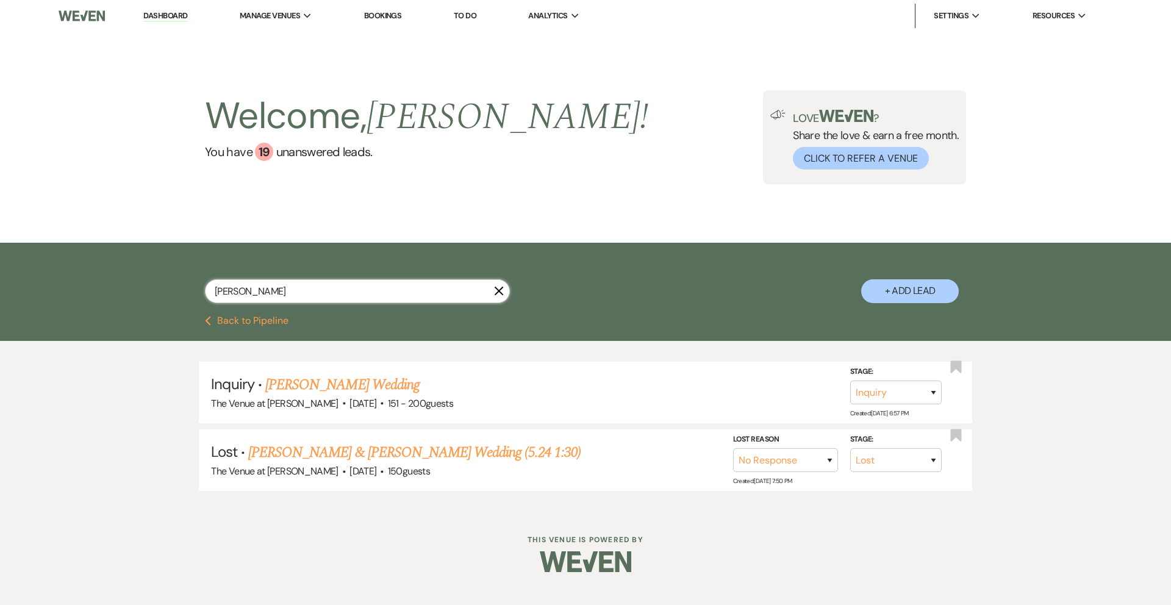
click at [290, 297] on input "[PERSON_NAME]" at bounding box center [357, 291] width 305 height 24
type input "[PERSON_NAME]"
select select "8"
select select "4"
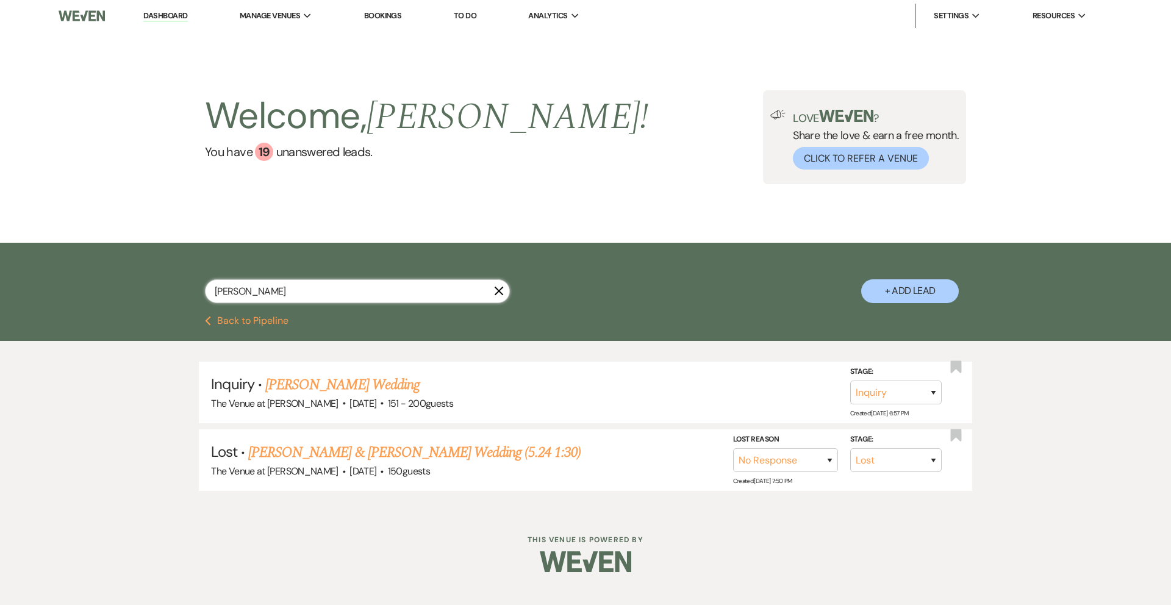
select select "2"
select select "8"
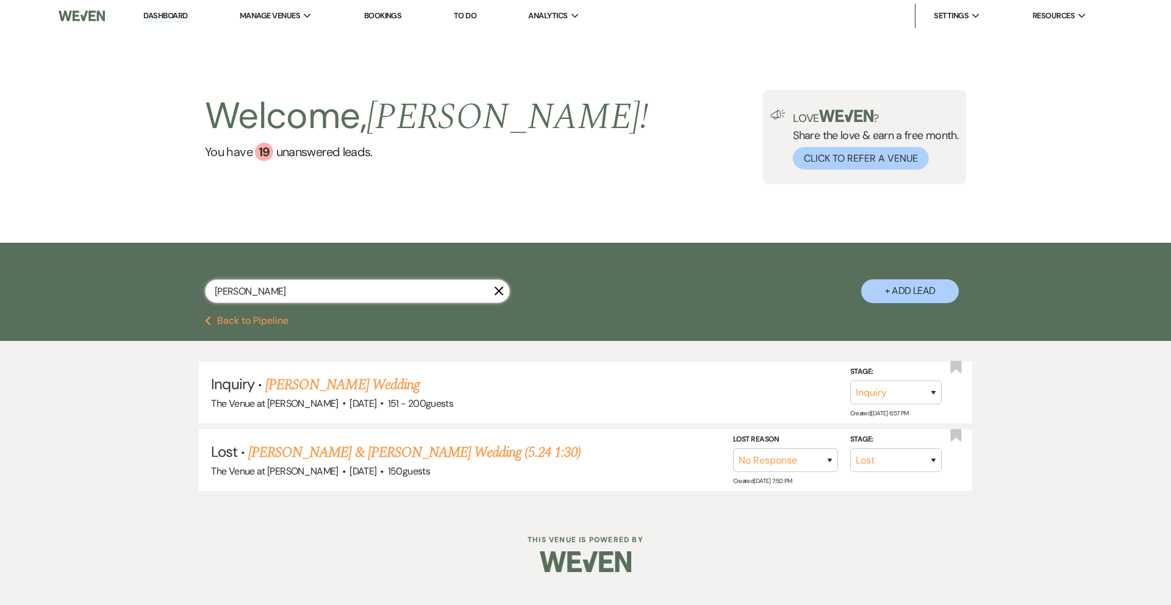
select select "5"
select select "8"
select select "5"
select select "8"
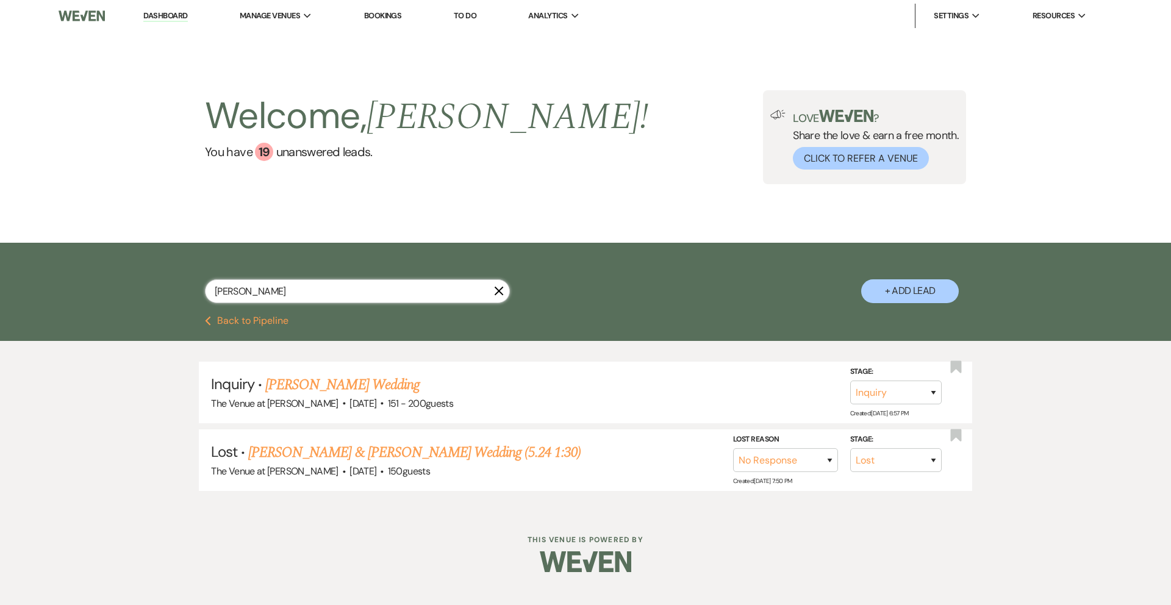
select select "8"
select select "5"
select select "8"
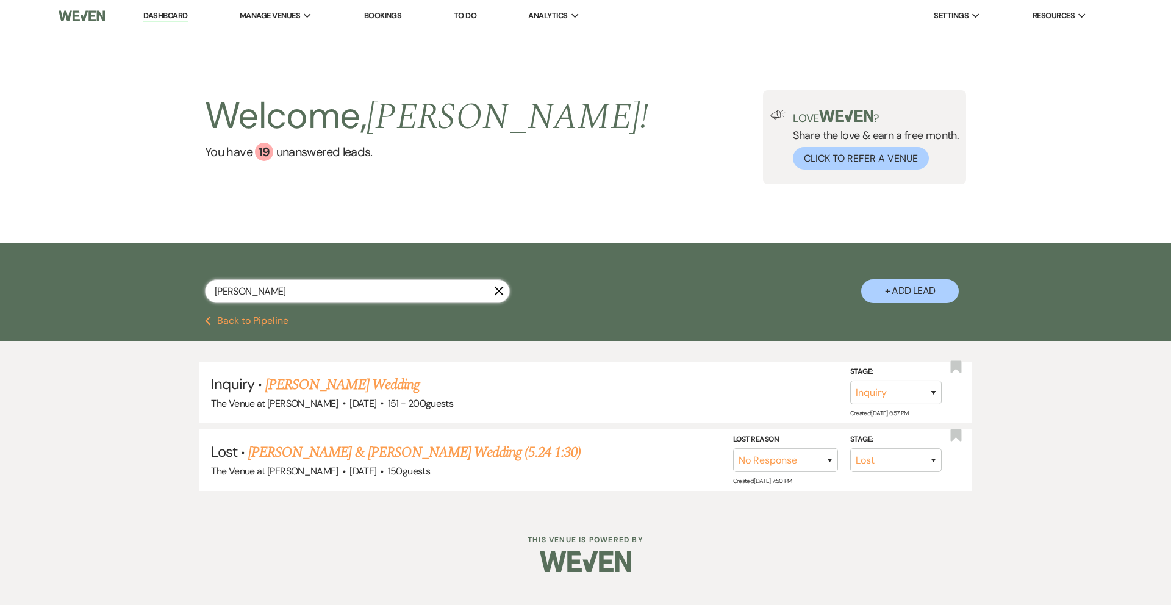
select select "5"
select select "8"
select select "5"
select select "8"
select select "5"
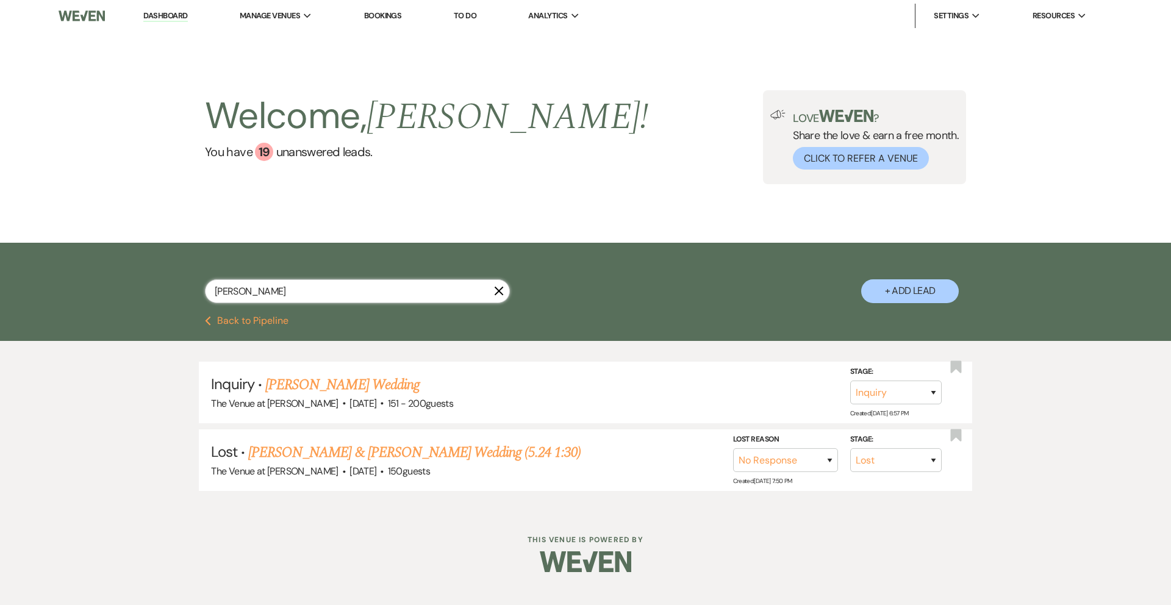
select select "8"
select select "7"
select select "8"
select select "5"
select select "8"
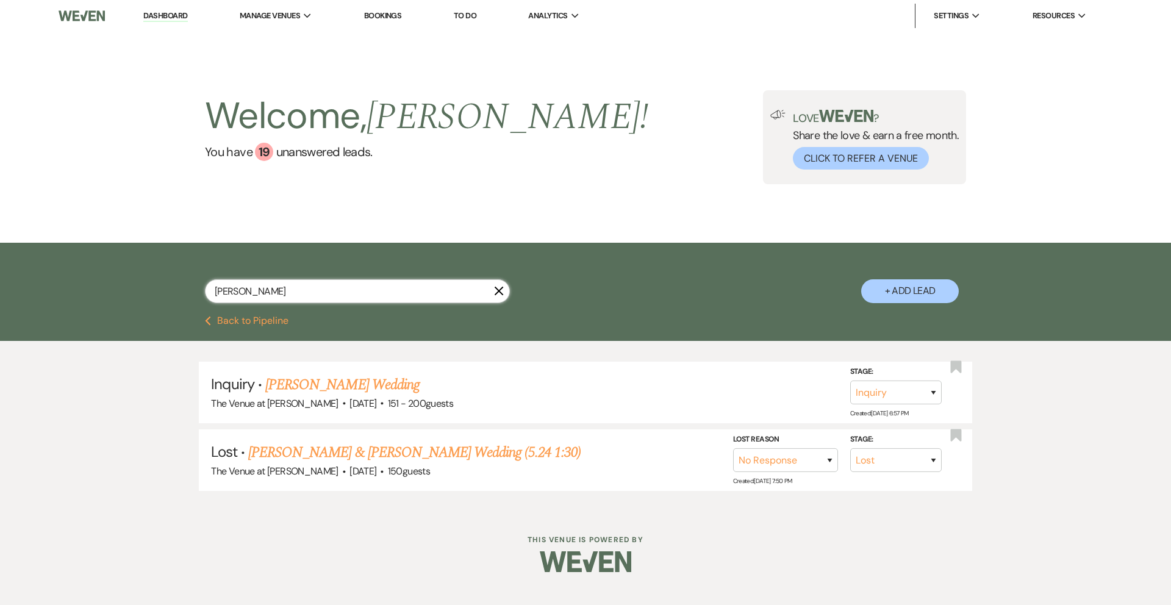
select select "5"
select select "8"
select select "4"
select select "8"
select select "5"
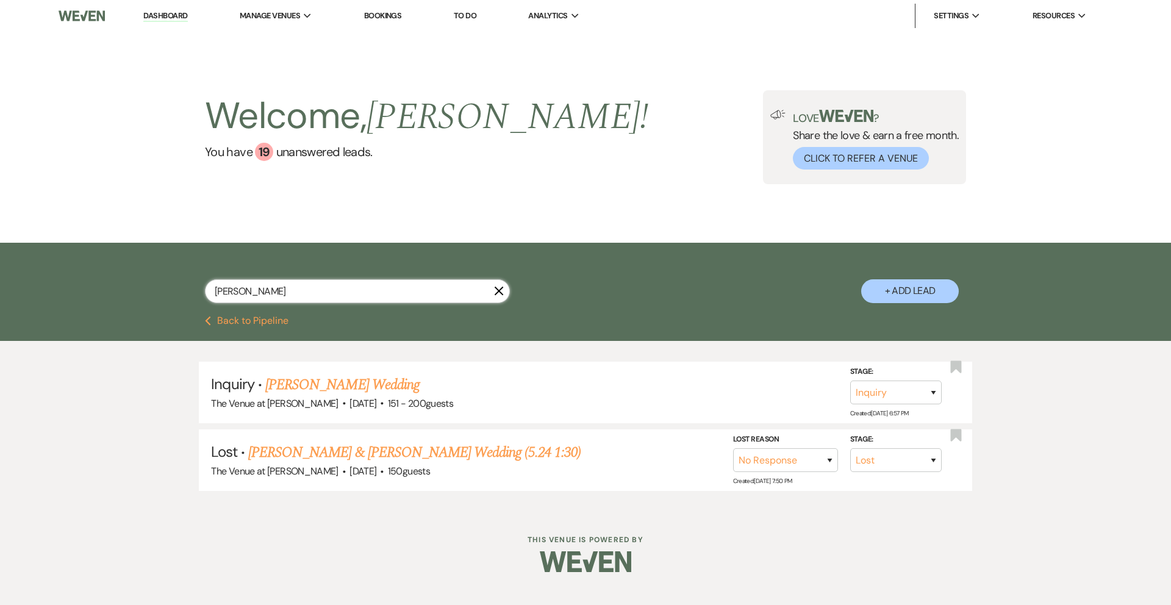
select select "8"
select select "5"
select select "8"
select select "5"
select select "8"
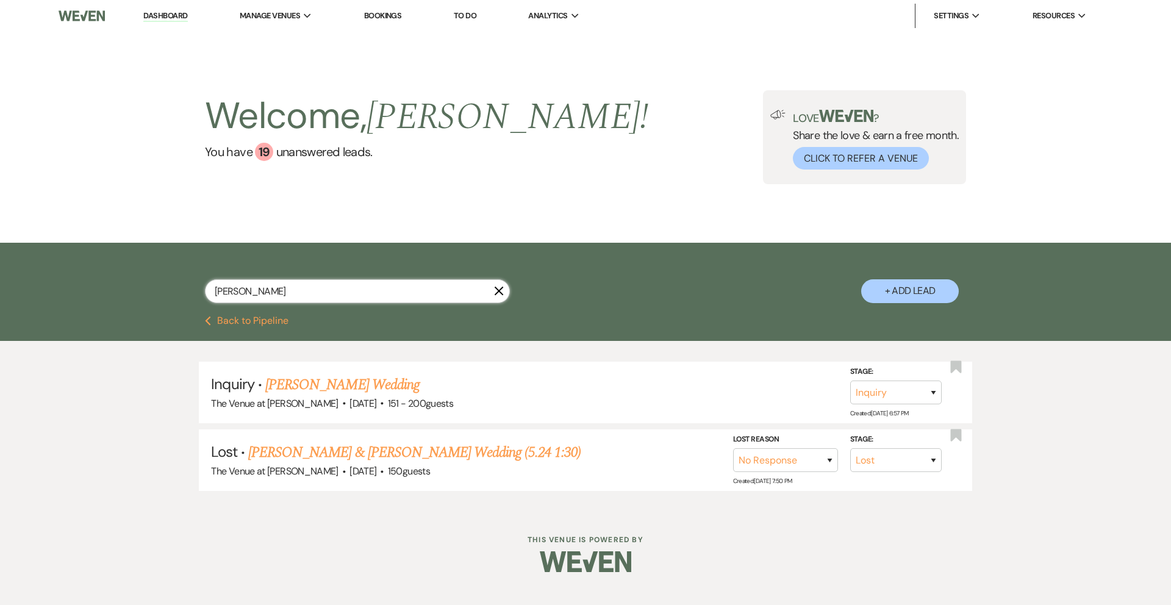
select select "5"
select select "8"
select select "5"
select select "8"
select select "5"
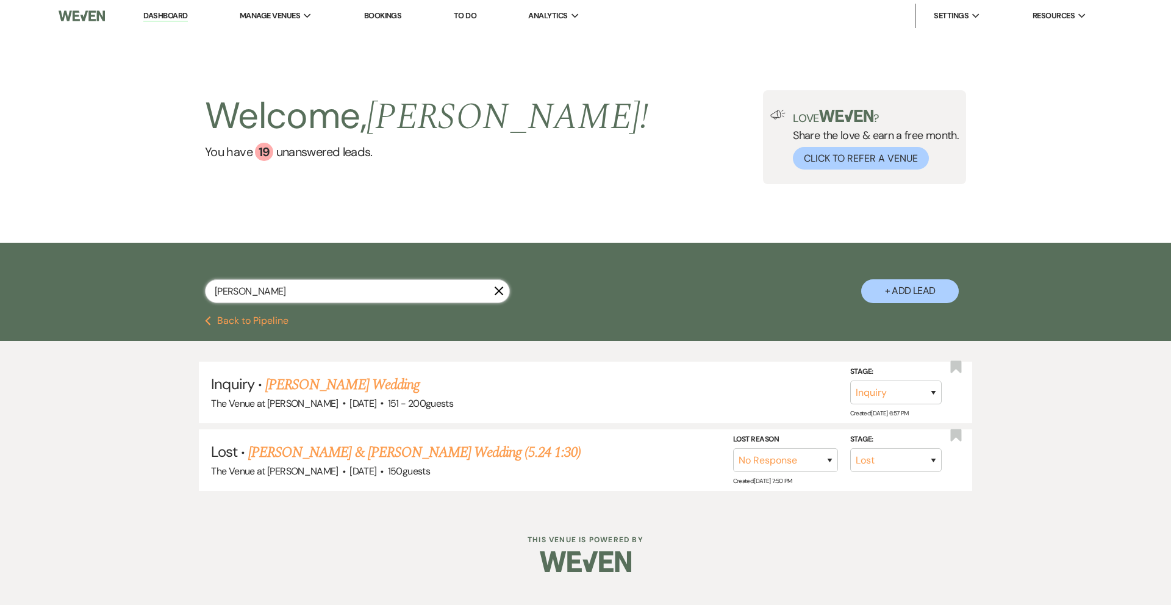
select select "8"
select select "5"
select select "8"
select select "9"
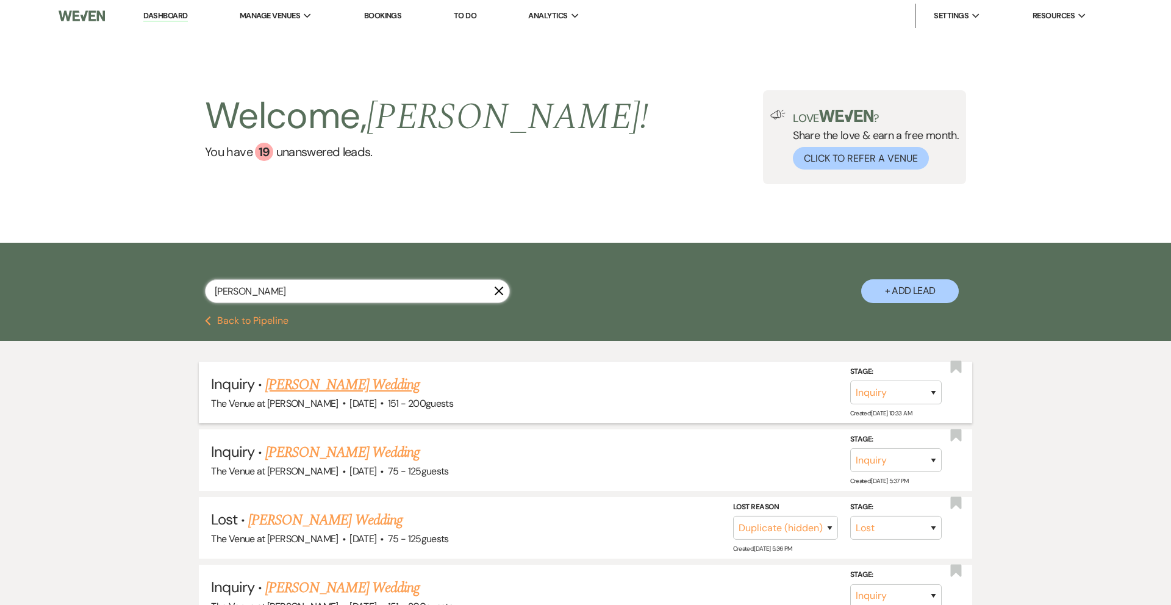
type input "[PERSON_NAME]"
click at [362, 387] on link "[PERSON_NAME] Wedding" at bounding box center [342, 385] width 154 height 22
select select "2"
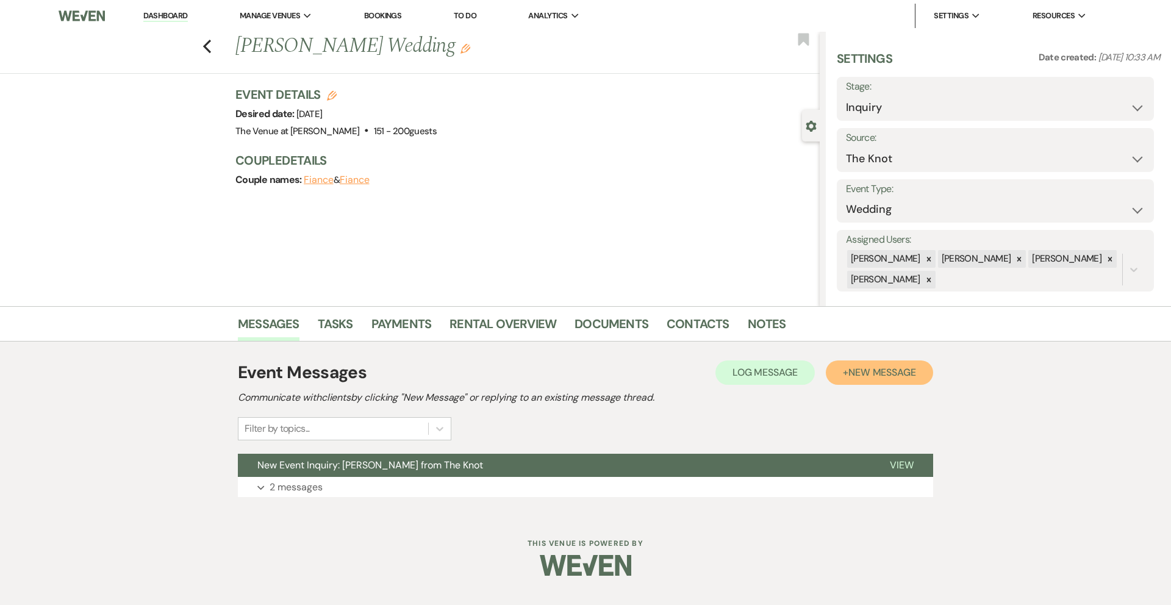
click at [855, 378] on span "New Message" at bounding box center [882, 372] width 68 height 13
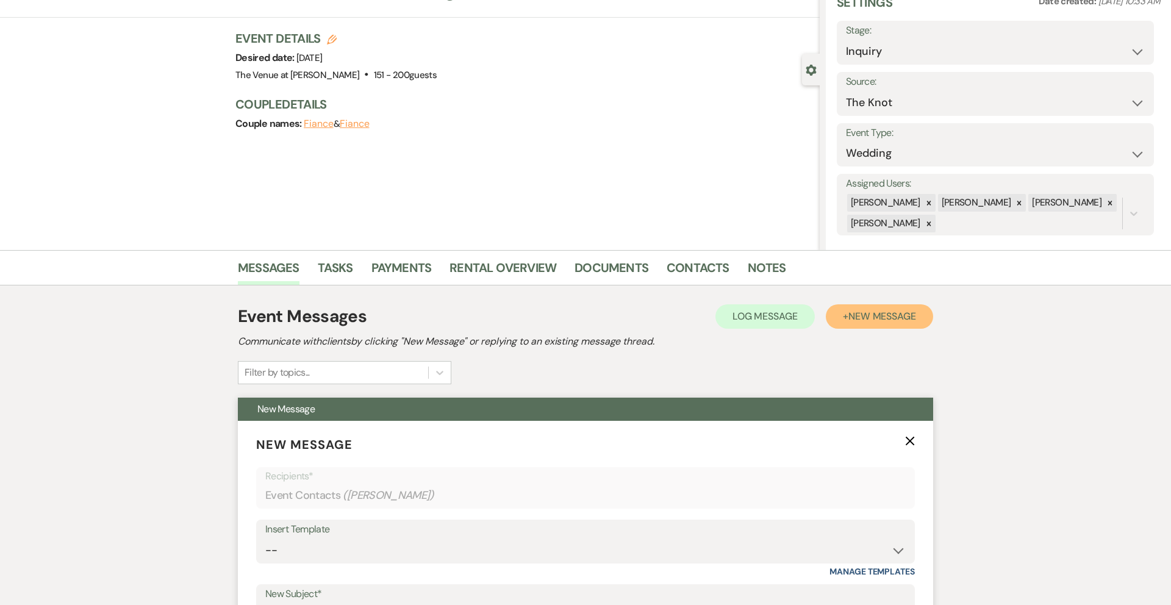
scroll to position [216, 0]
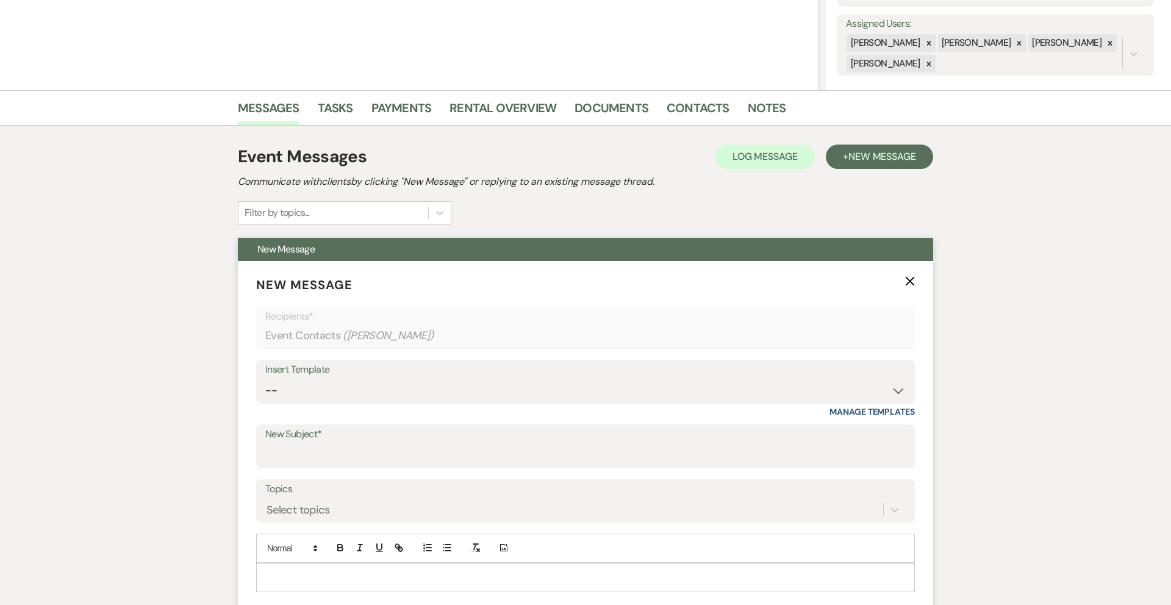
click at [903, 283] on p "New Message X" at bounding box center [585, 285] width 658 height 18
click at [908, 280] on icon "X" at bounding box center [910, 281] width 10 height 10
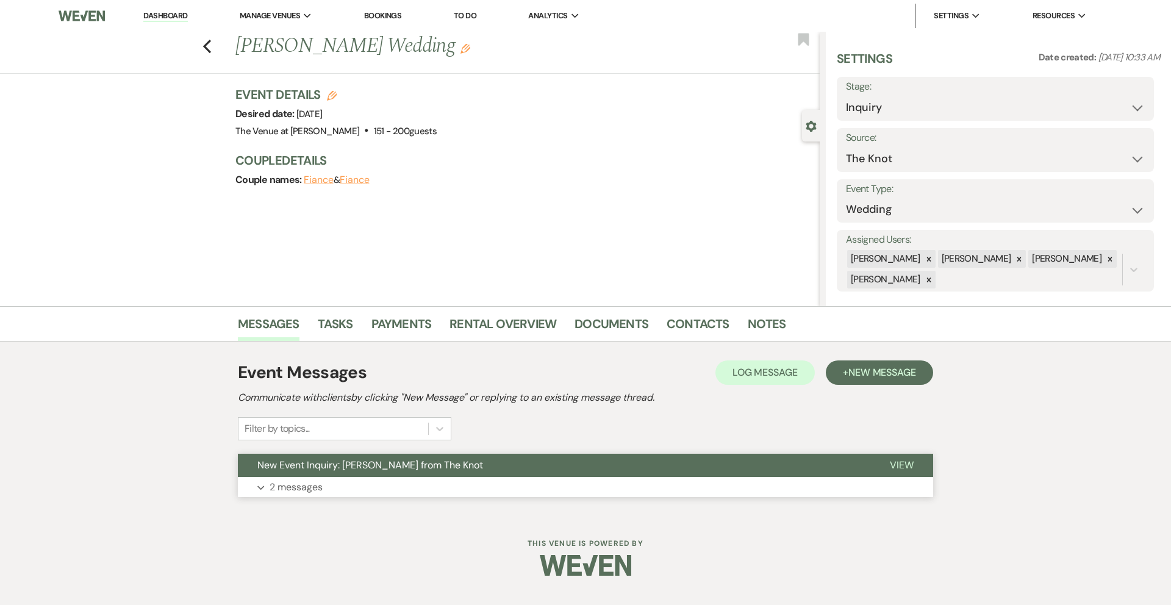
click at [289, 487] on p "2 messages" at bounding box center [295, 487] width 53 height 16
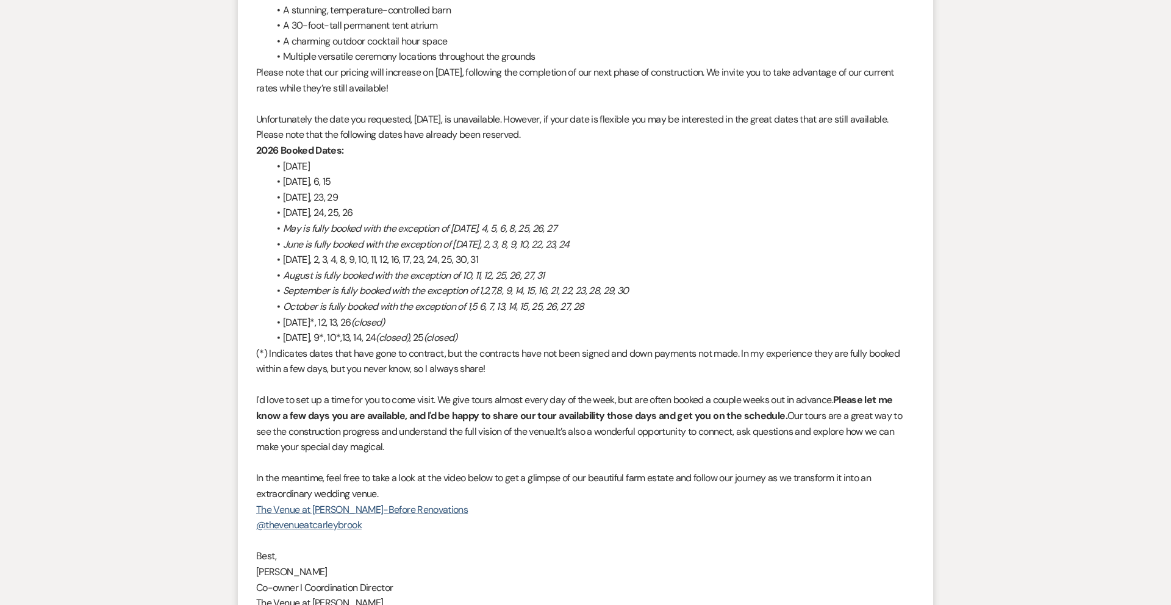
scroll to position [1495, 0]
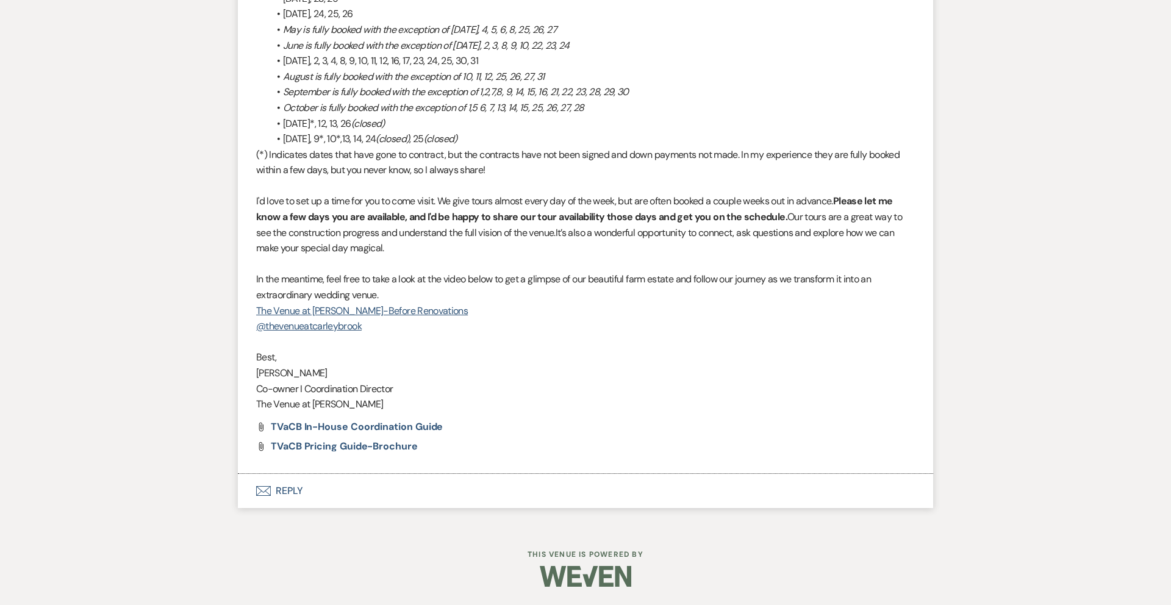
click at [277, 491] on button "Envelope Reply" at bounding box center [585, 491] width 695 height 34
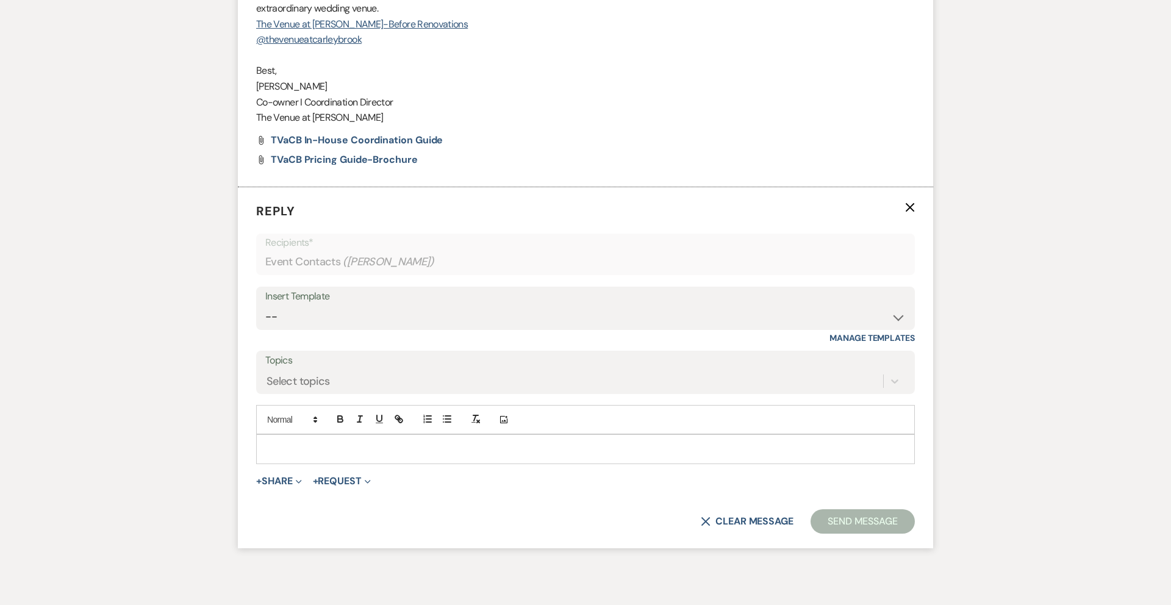
scroll to position [1835, 0]
